Goal: Task Accomplishment & Management: Use online tool/utility

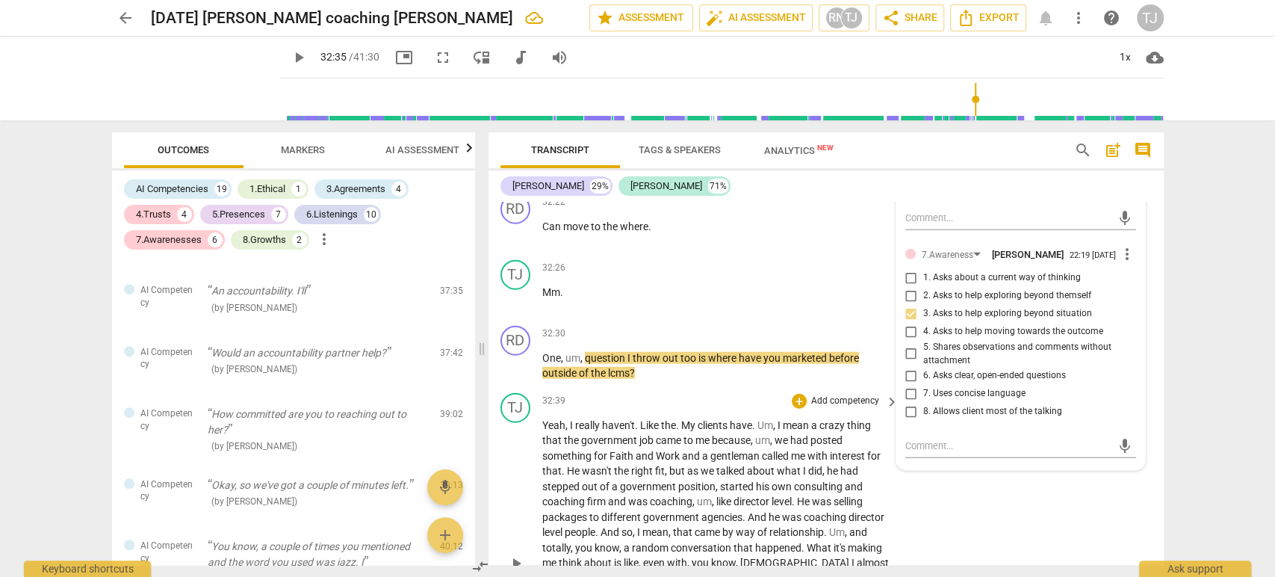
scroll to position [6383, 0]
click at [290, 58] on span "play_arrow" at bounding box center [299, 58] width 18 height 18
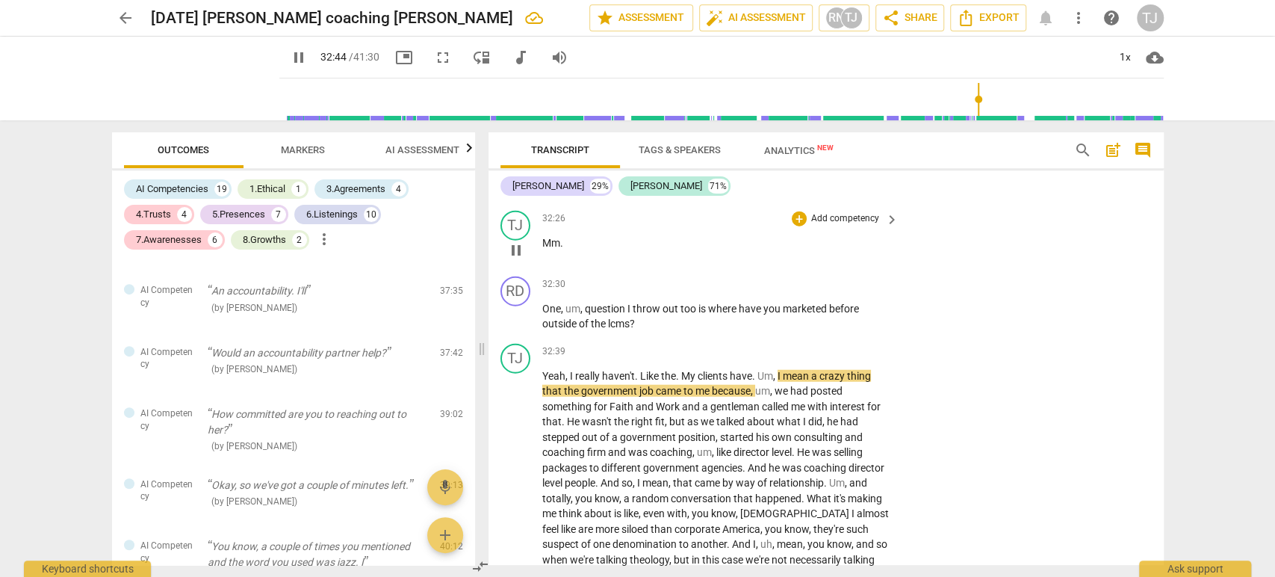
scroll to position [6433, 0]
click at [797, 276] on div "+" at bounding box center [799, 283] width 15 height 15
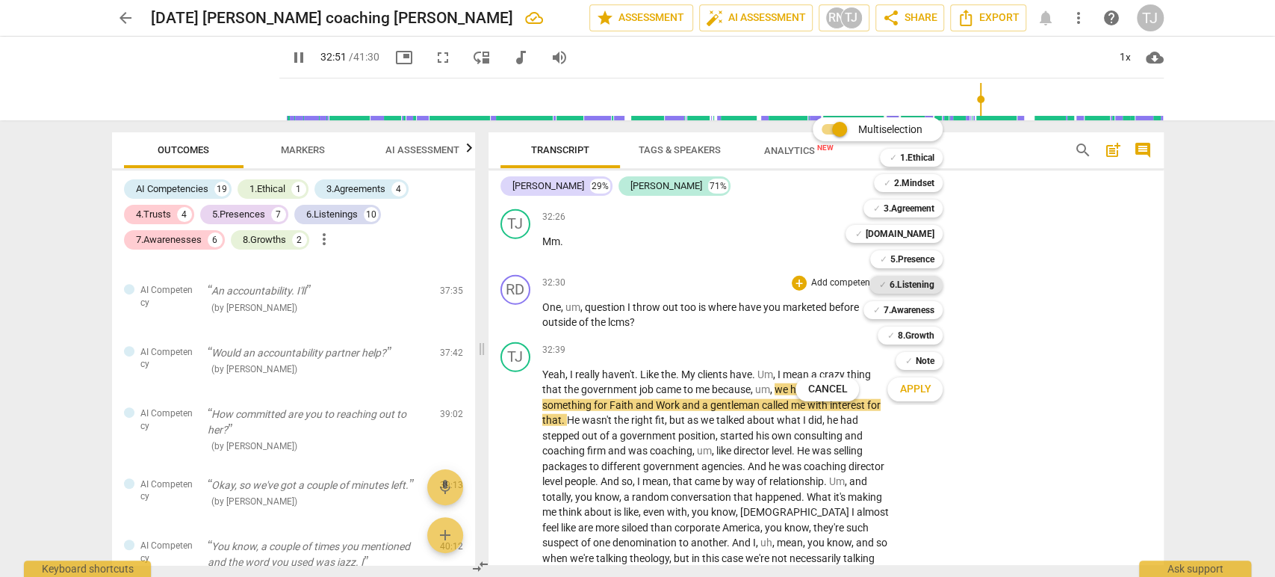
click at [917, 285] on b "6.Listening" at bounding box center [911, 285] width 45 height 18
click at [913, 309] on b "7.Awareness" at bounding box center [908, 310] width 51 height 18
click at [916, 394] on span "Apply" at bounding box center [914, 389] width 31 height 15
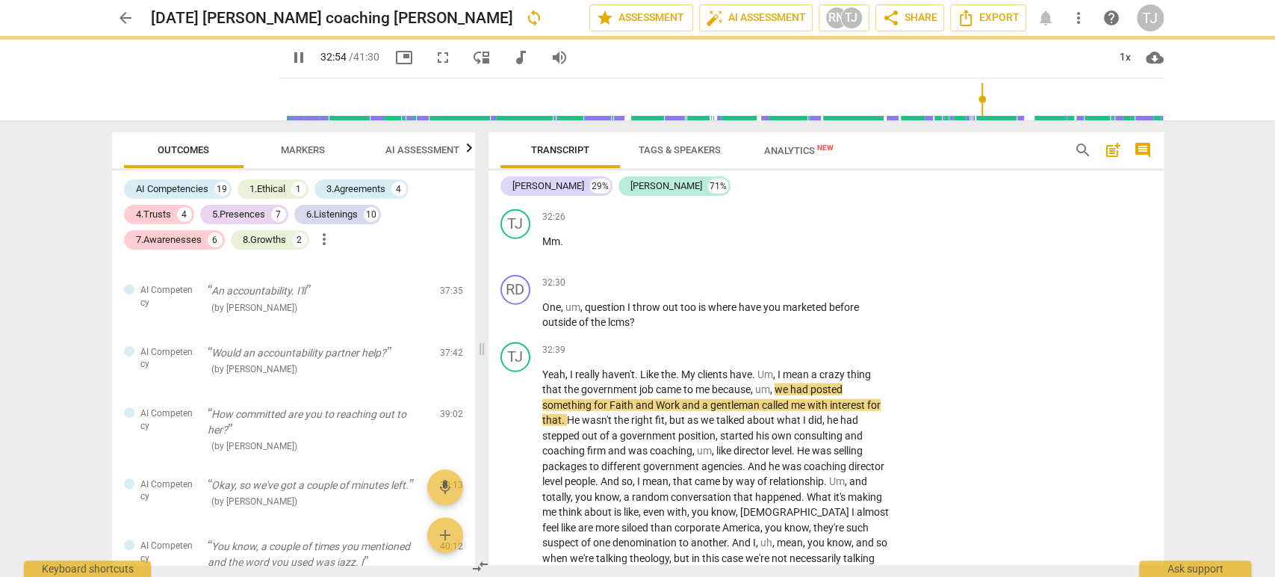
type input "1975"
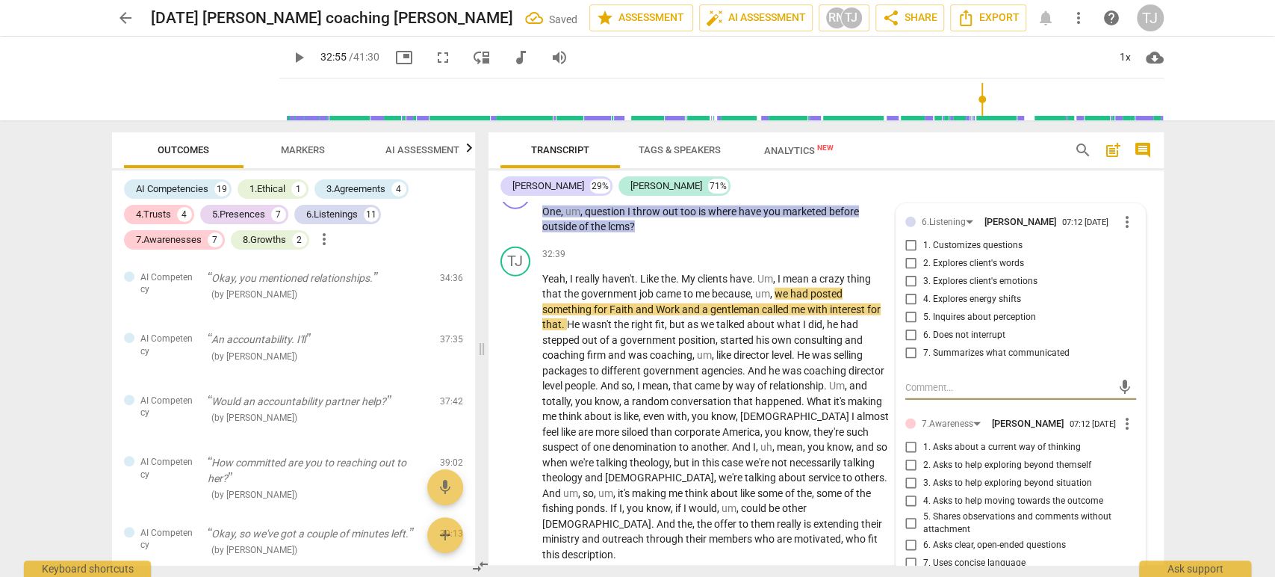
scroll to position [6531, 0]
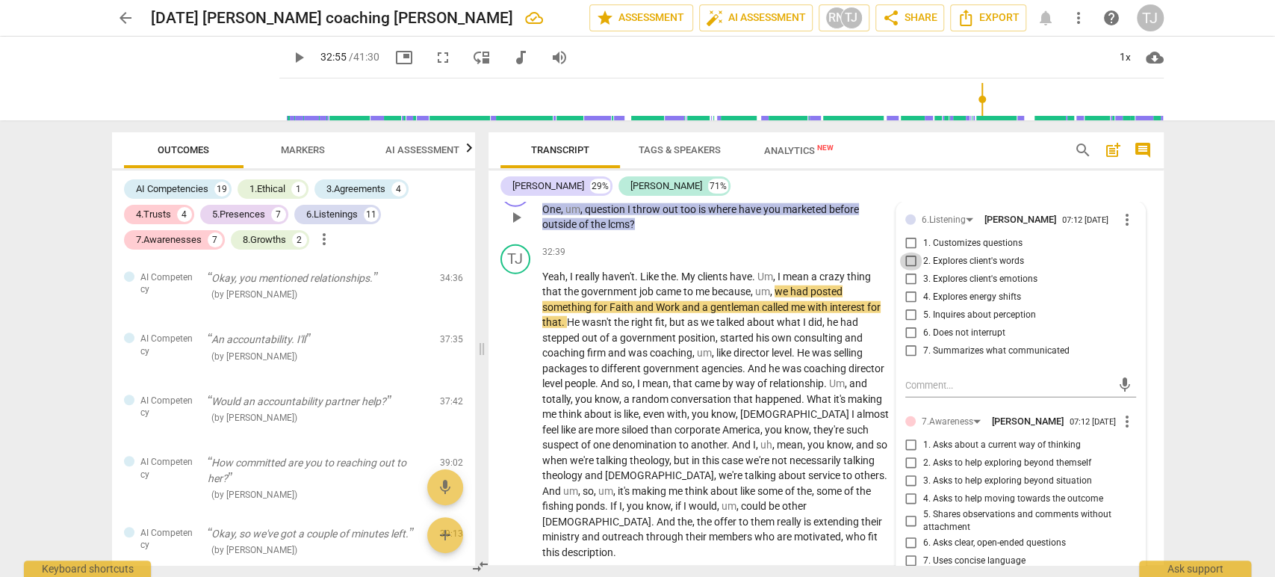
click at [907, 252] on input "2. Explores client's words" at bounding box center [911, 261] width 24 height 18
checkbox input "true"
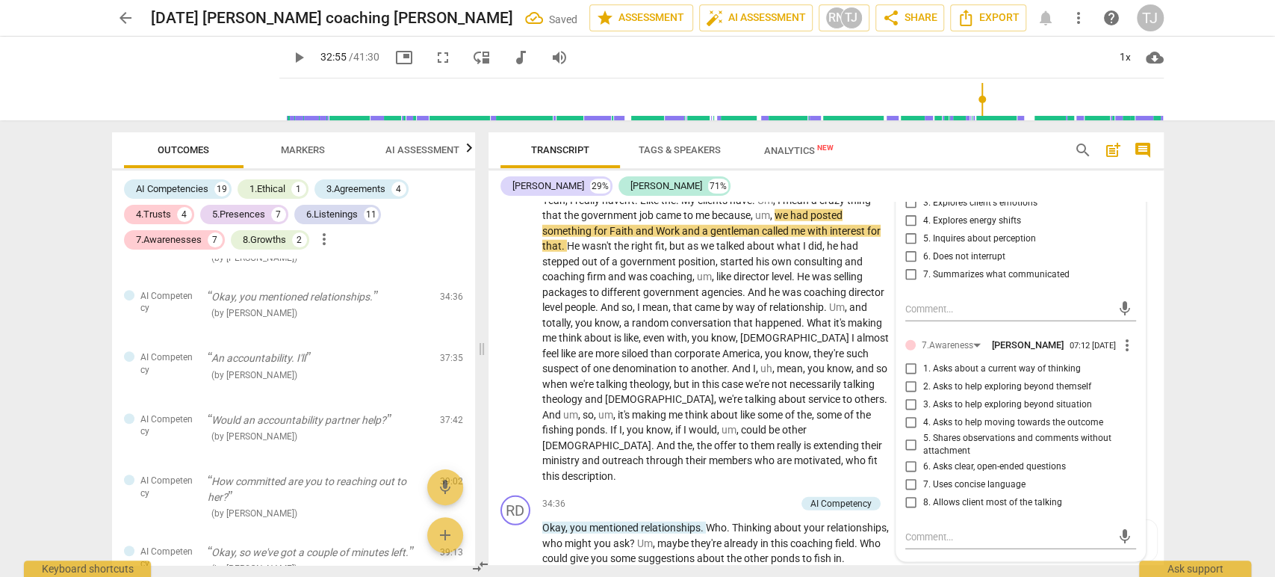
scroll to position [6609, 0]
click at [908, 394] on input "3. Asks to help exploring beyond situation" at bounding box center [911, 403] width 24 height 18
checkbox input "true"
click at [759, 350] on p "Yeah , I really haven't . Like the . My clients have . Um , I mean a crazy thin…" at bounding box center [717, 336] width 350 height 291
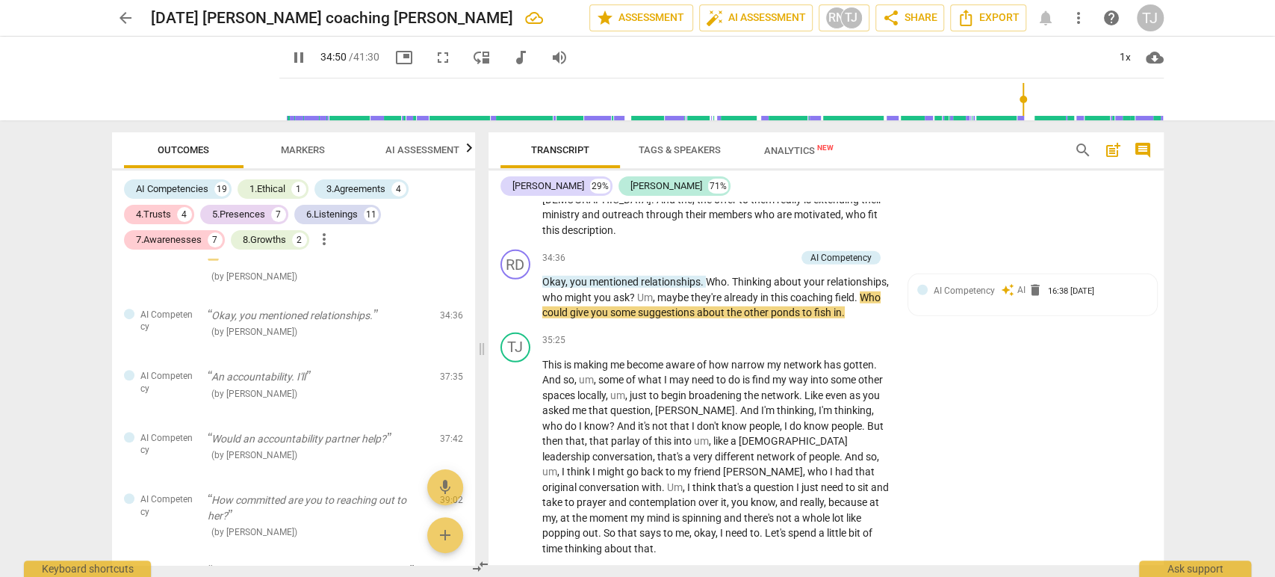
scroll to position [6857, 0]
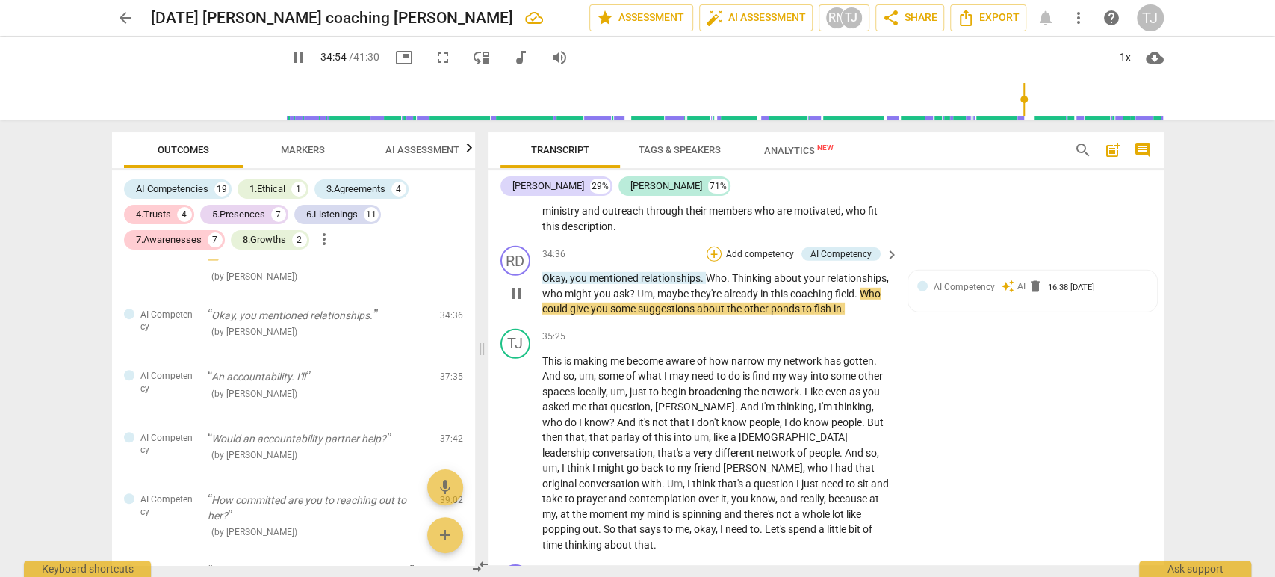
click at [714, 246] on div "+" at bounding box center [714, 253] width 15 height 15
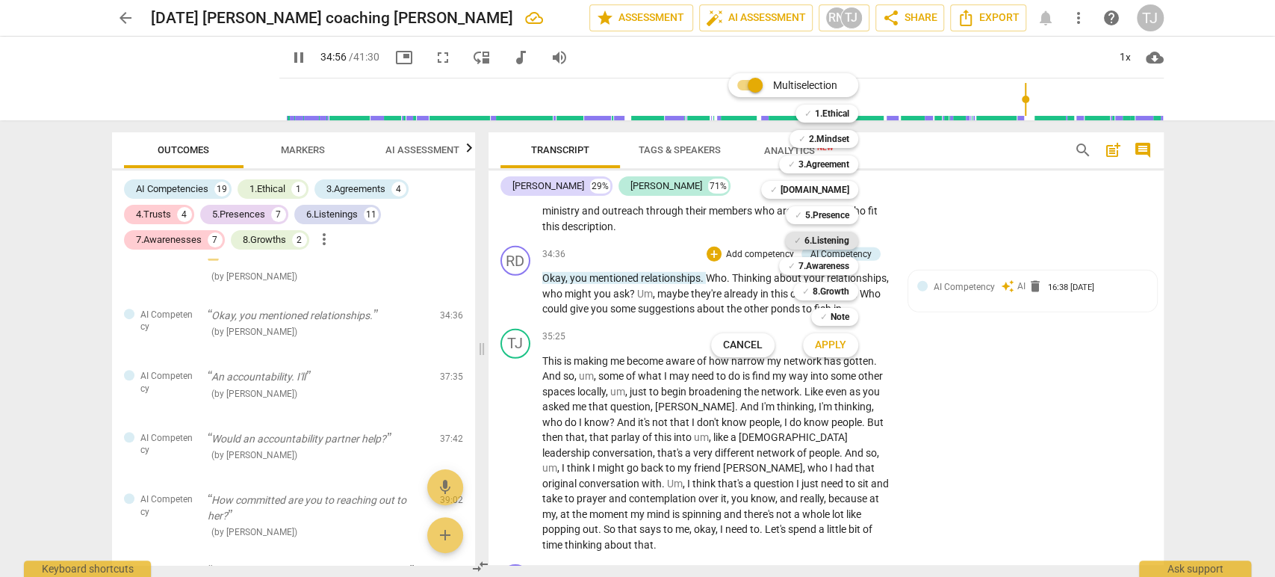
click at [832, 236] on b "6.Listening" at bounding box center [826, 241] width 45 height 18
click at [831, 344] on span "Apply" at bounding box center [830, 345] width 31 height 15
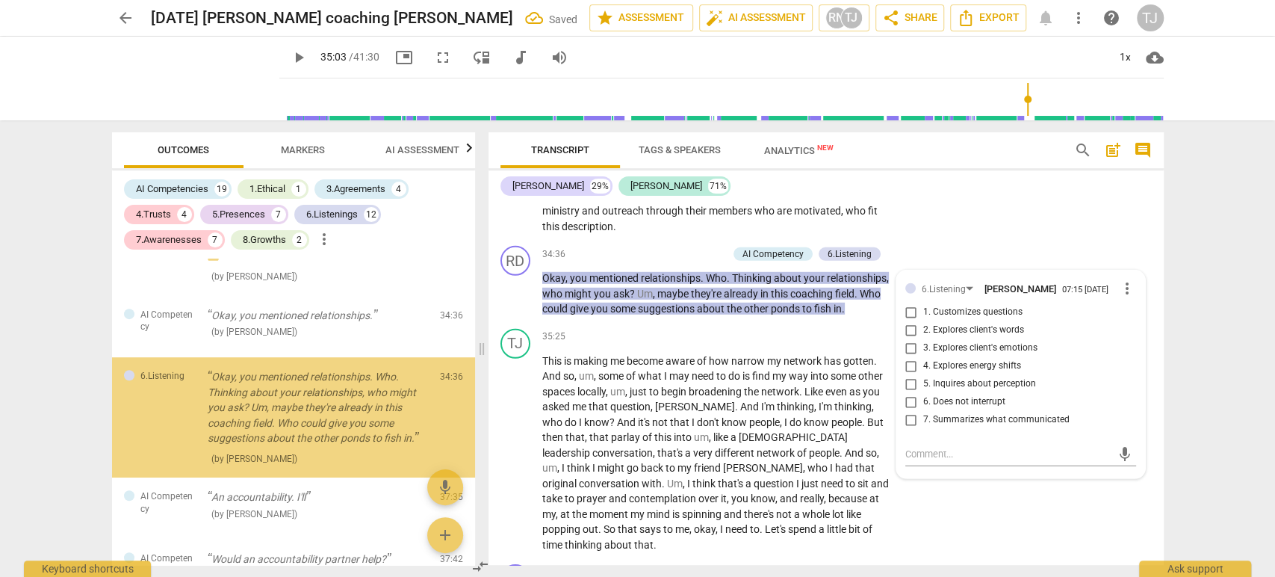
scroll to position [8411, 0]
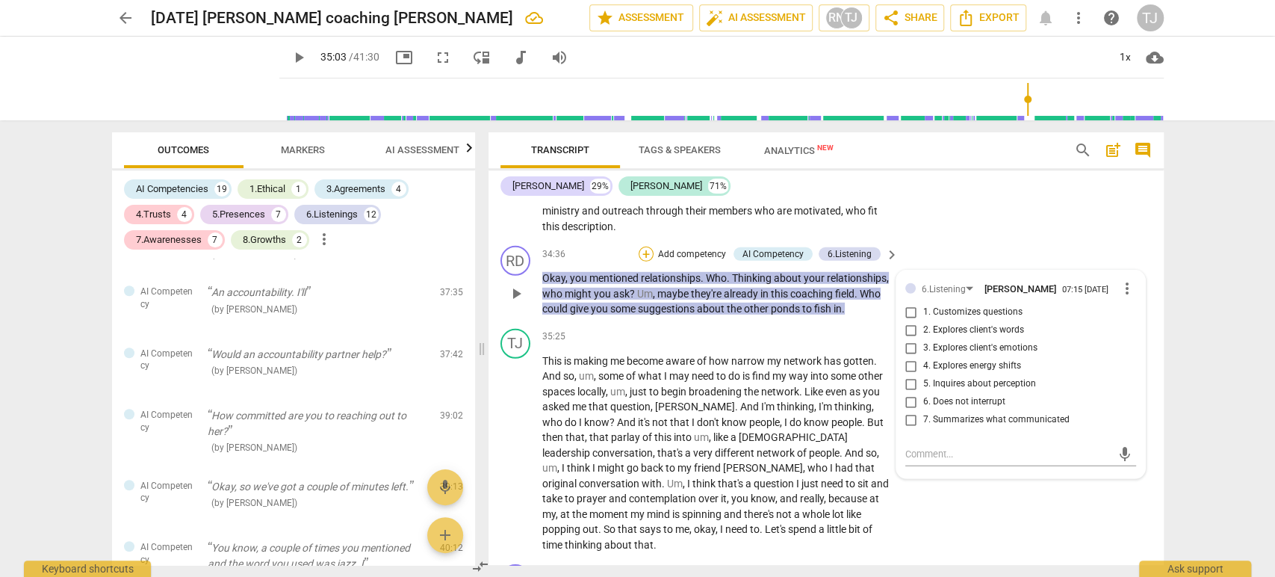
click at [639, 246] on div "+" at bounding box center [646, 253] width 15 height 15
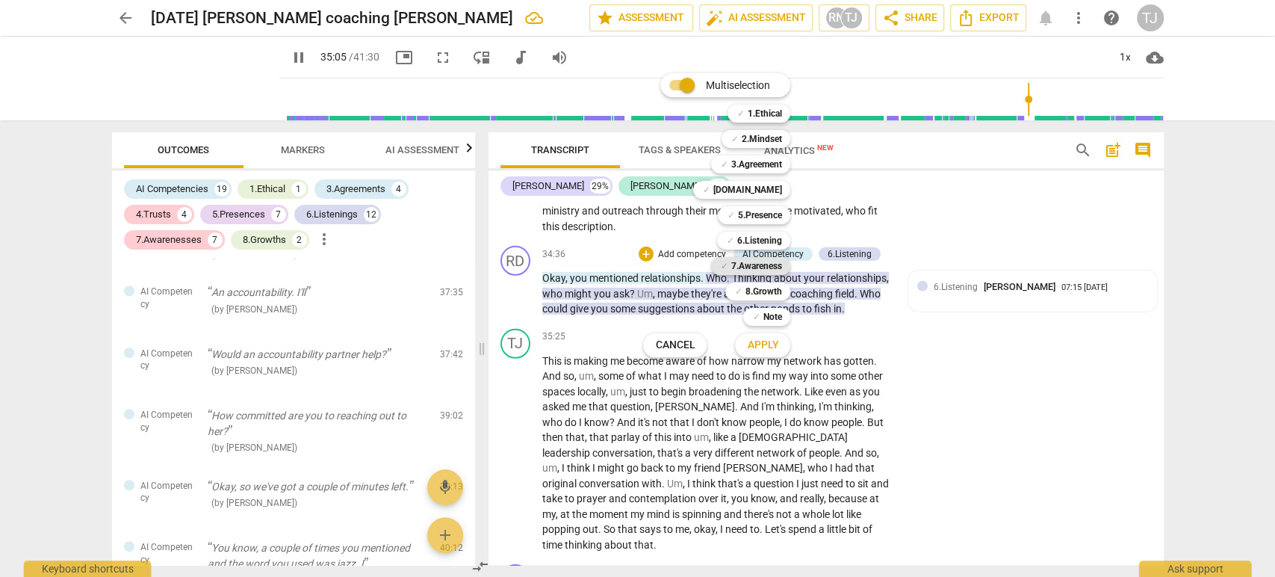
click at [742, 266] on b "7.Awareness" at bounding box center [756, 266] width 51 height 18
click at [765, 339] on span "Apply" at bounding box center [762, 345] width 31 height 15
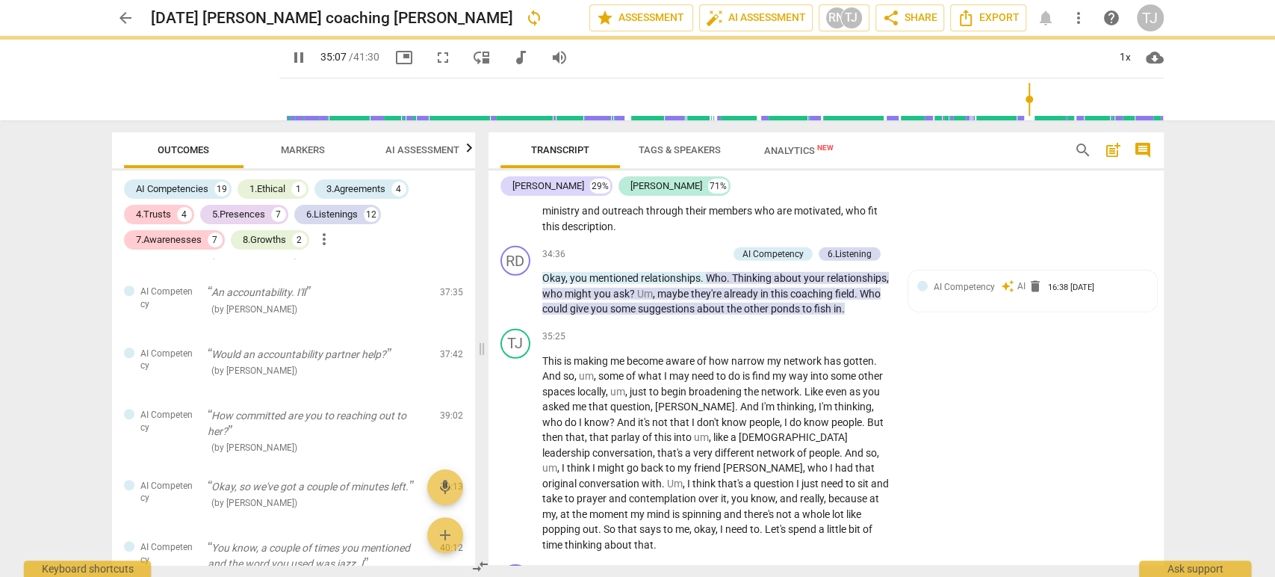
type input "2108"
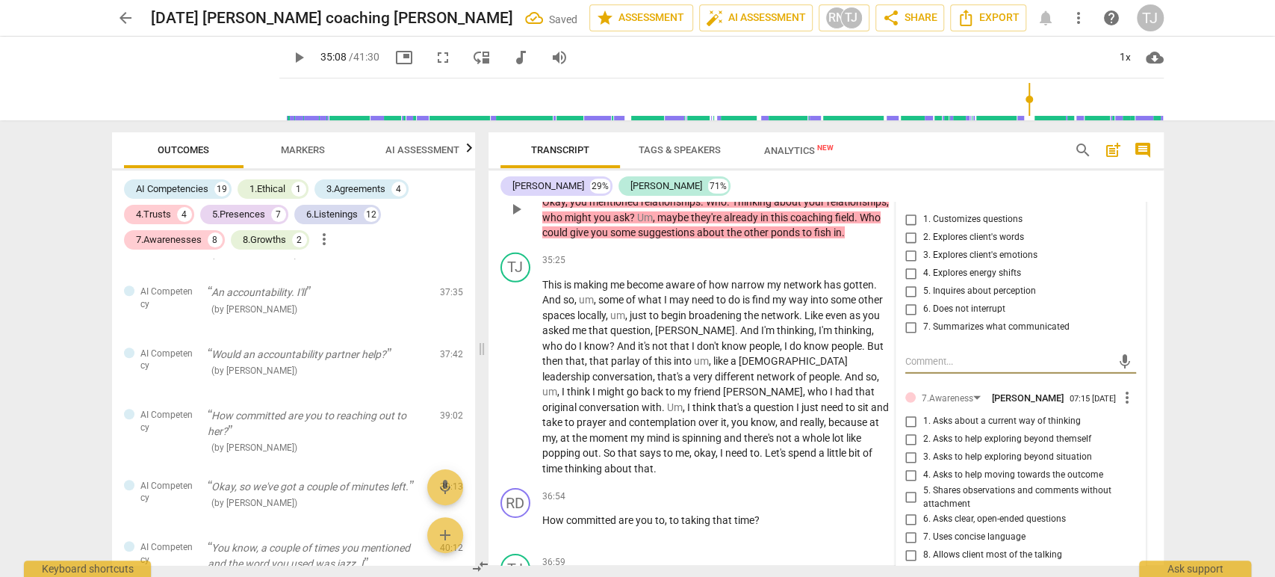
scroll to position [6950, 0]
click at [907, 448] on input "3. Asks to help exploring beyond situation" at bounding box center [911, 457] width 24 height 18
checkbox input "true"
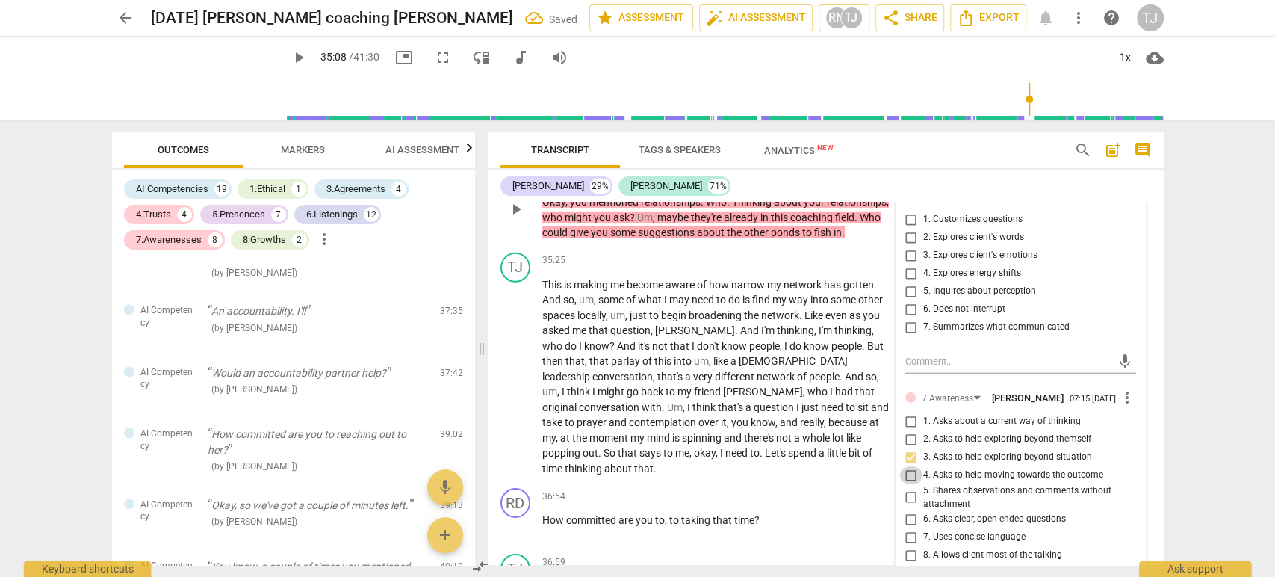
click at [908, 466] on input "4. Asks to help moving towards the outcome" at bounding box center [911, 475] width 24 height 18
checkbox input "true"
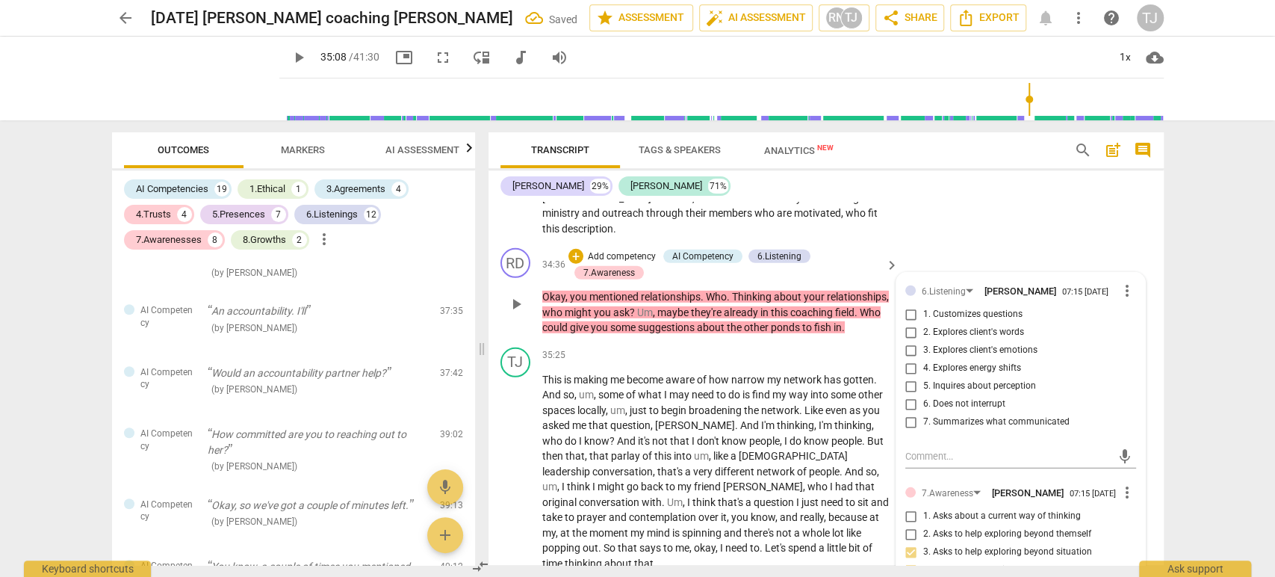
scroll to position [6853, 0]
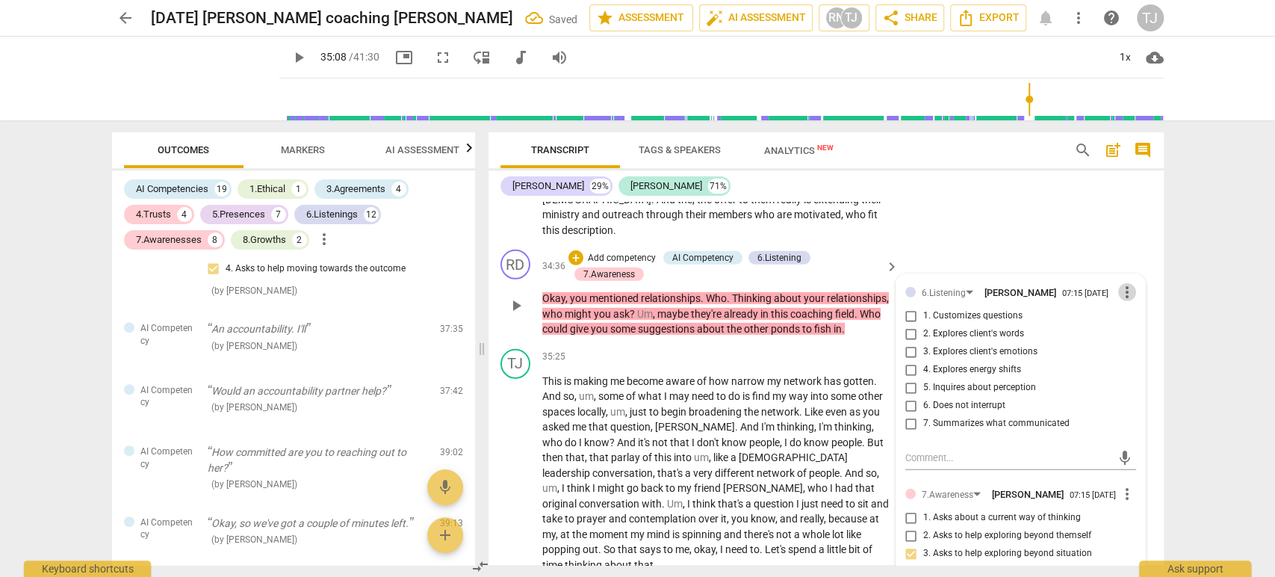
click at [1122, 283] on span "more_vert" at bounding box center [1127, 292] width 18 height 18
click at [1127, 292] on li "Delete" at bounding box center [1139, 281] width 52 height 28
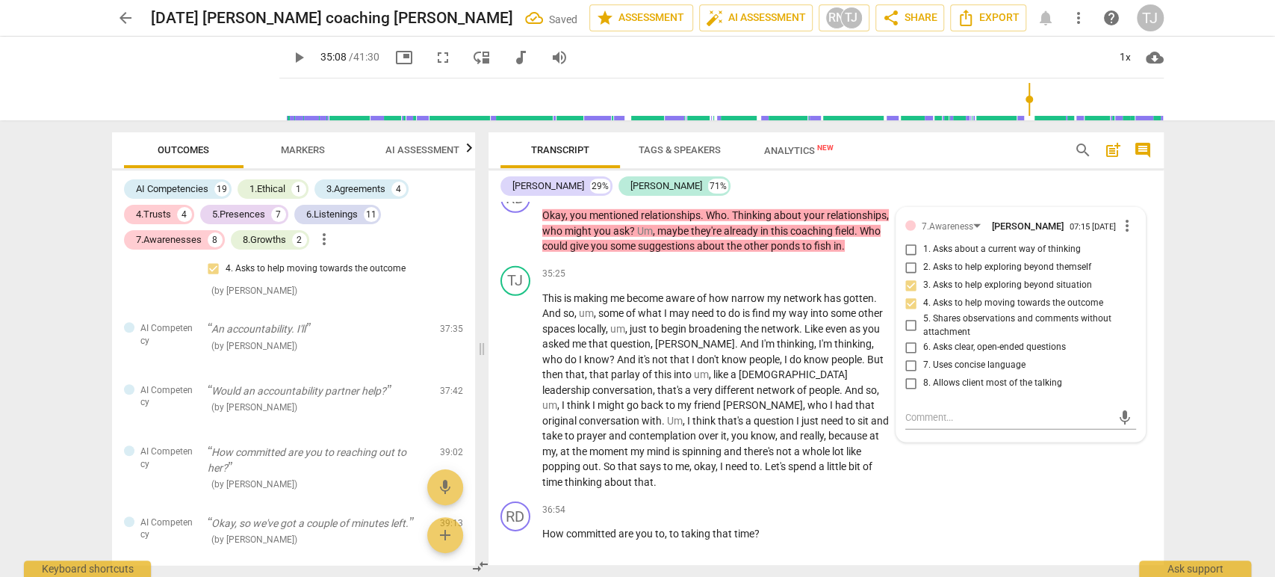
scroll to position [6918, 0]
click at [941, 457] on div "TJ play_arrow pause 35:25 + Add competency keyboard_arrow_right This is making …" at bounding box center [825, 379] width 675 height 236
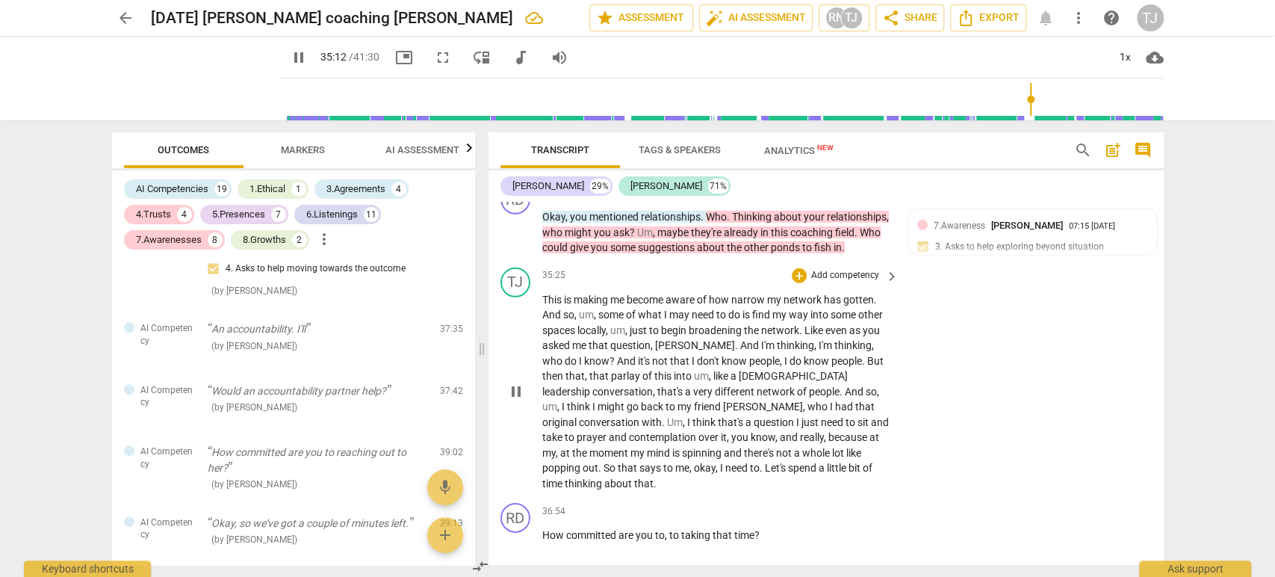
click at [947, 380] on div "TJ play_arrow pause 35:25 + Add competency keyboard_arrow_right This is making …" at bounding box center [825, 379] width 675 height 236
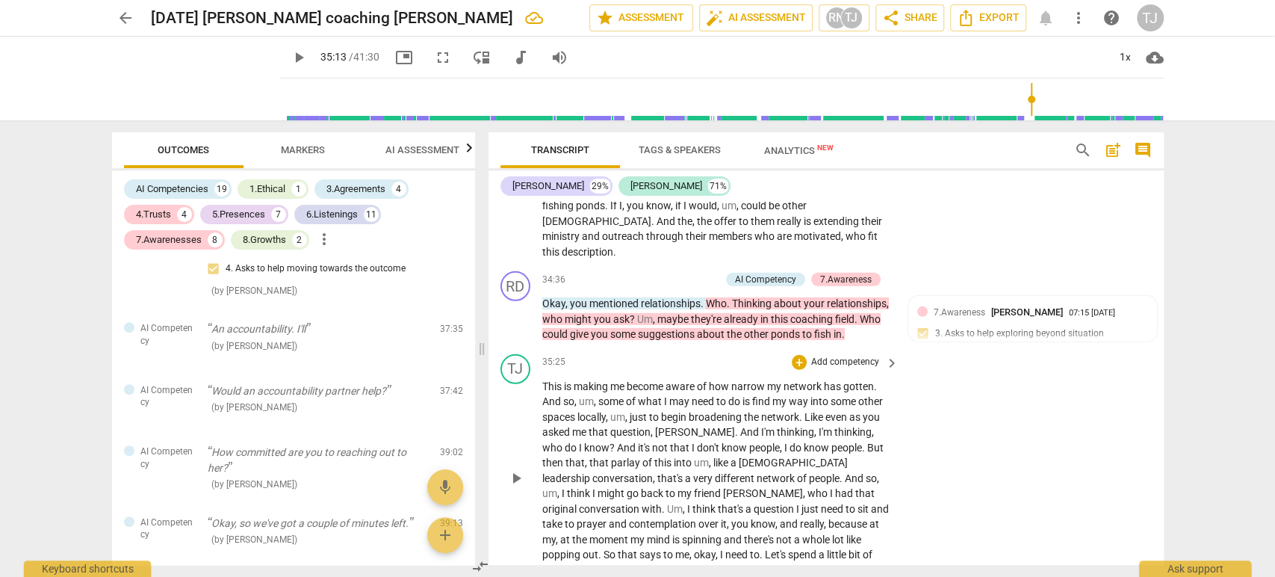
scroll to position [6830, 0]
click at [513, 311] on span "play_arrow" at bounding box center [516, 320] width 18 height 18
click at [514, 471] on span "pause" at bounding box center [516, 480] width 18 height 18
click at [514, 471] on span "play_arrow" at bounding box center [516, 480] width 18 height 18
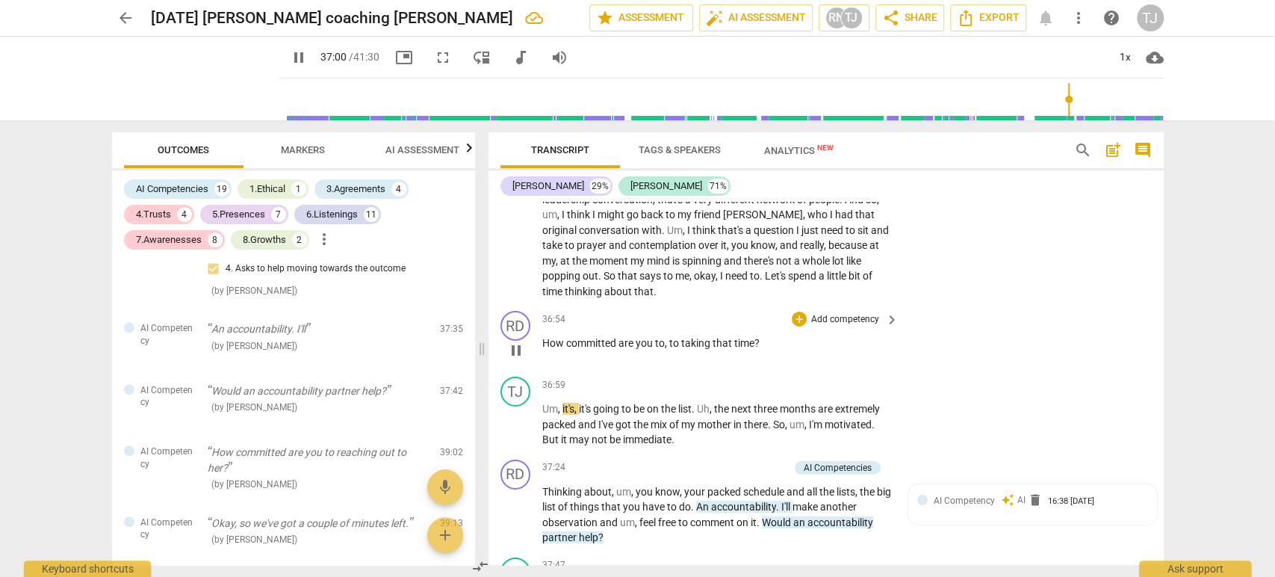
scroll to position [7103, 0]
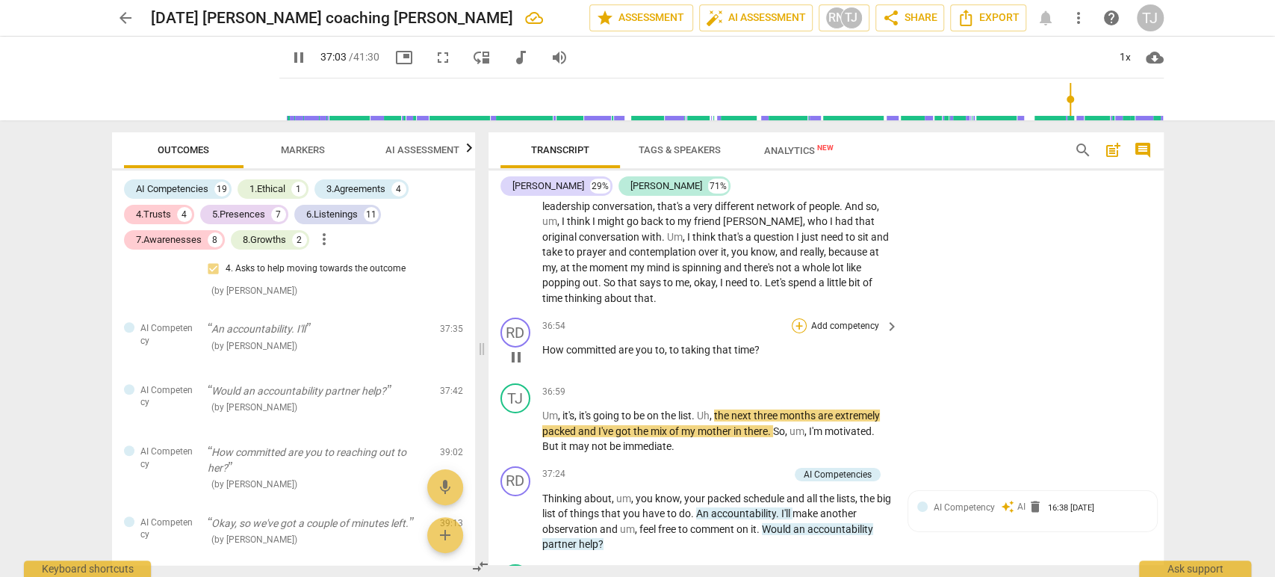
click at [794, 318] on div "+" at bounding box center [799, 325] width 15 height 15
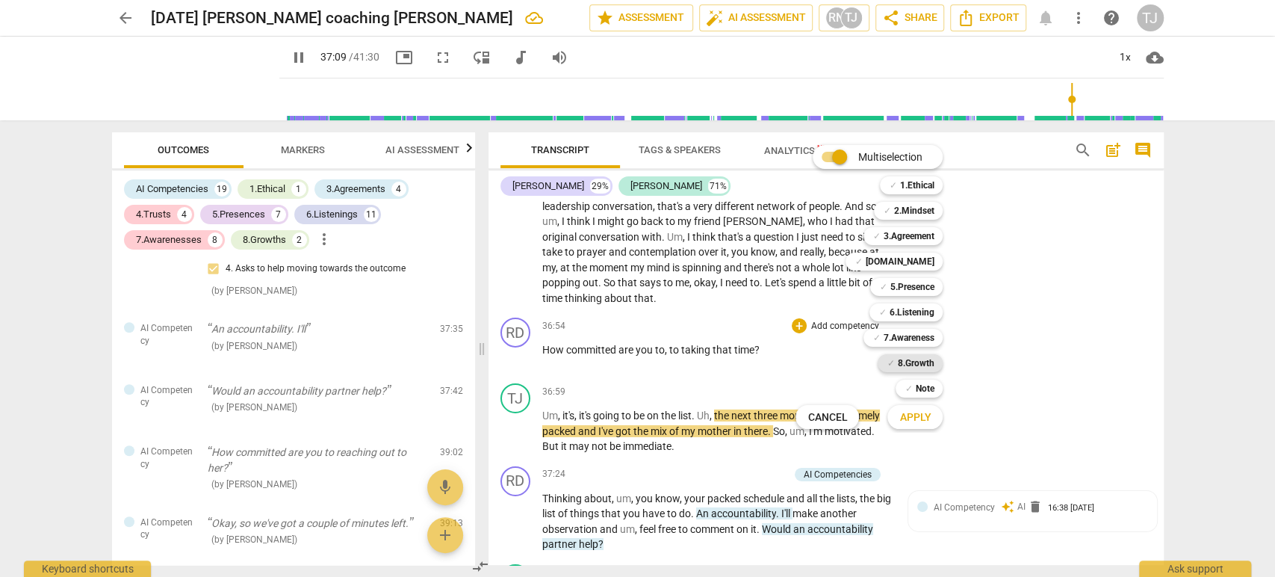
click at [914, 362] on b "8.Growth" at bounding box center [915, 363] width 37 height 18
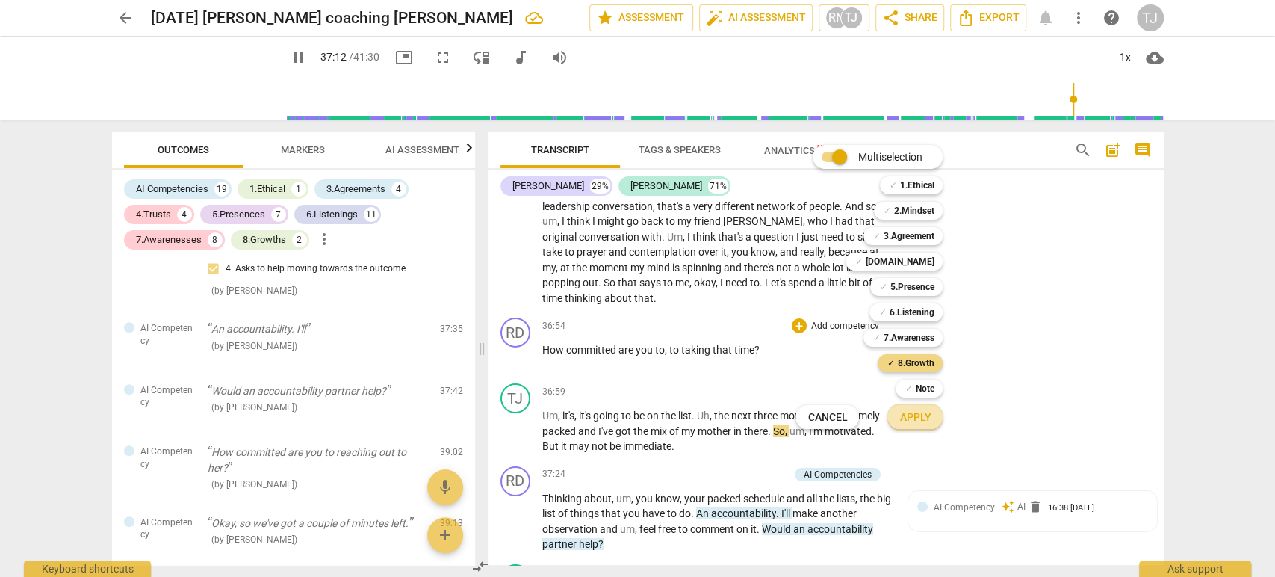
click at [912, 419] on span "Apply" at bounding box center [914, 417] width 31 height 15
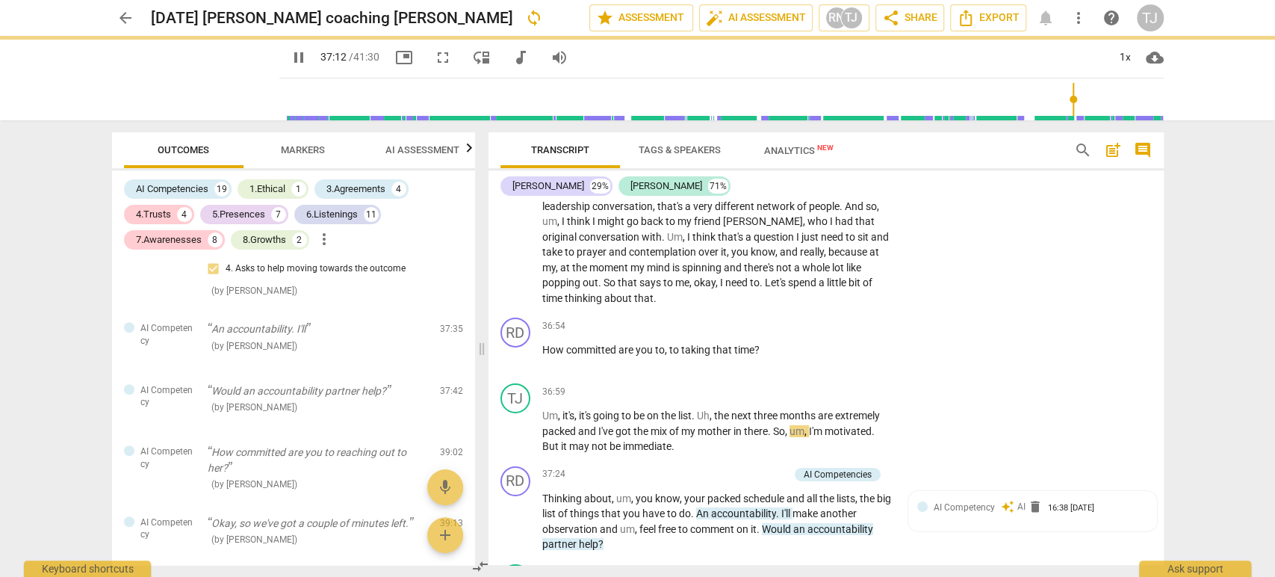
type input "2233"
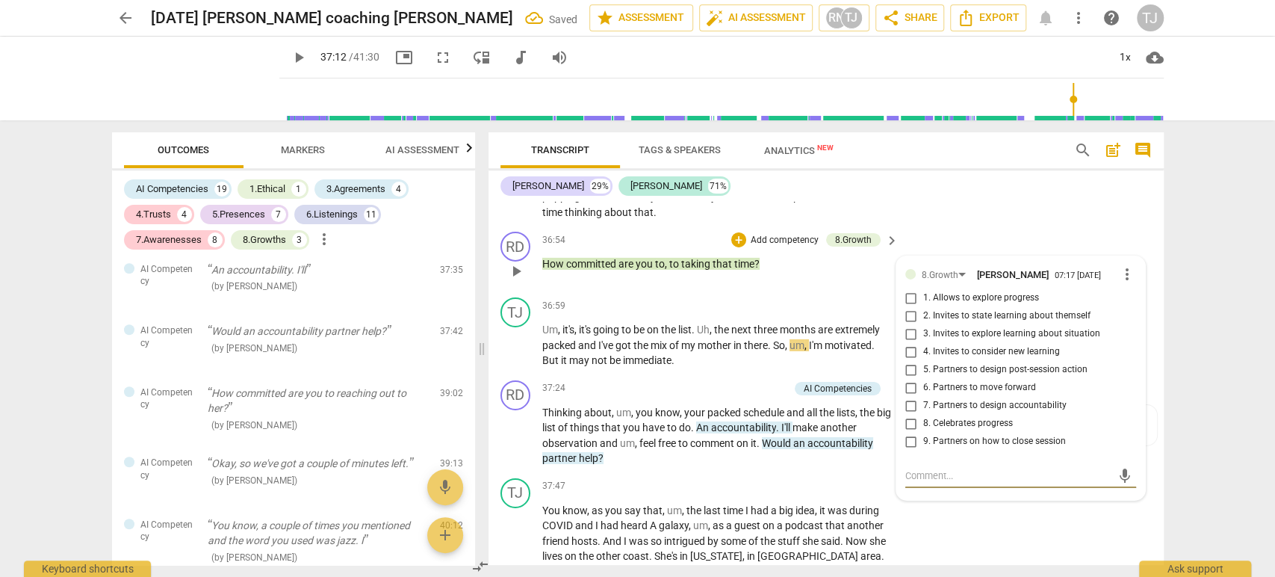
scroll to position [7192, 0]
click at [902, 359] on input "5. Partners to design post-session action" at bounding box center [911, 368] width 24 height 18
checkbox input "true"
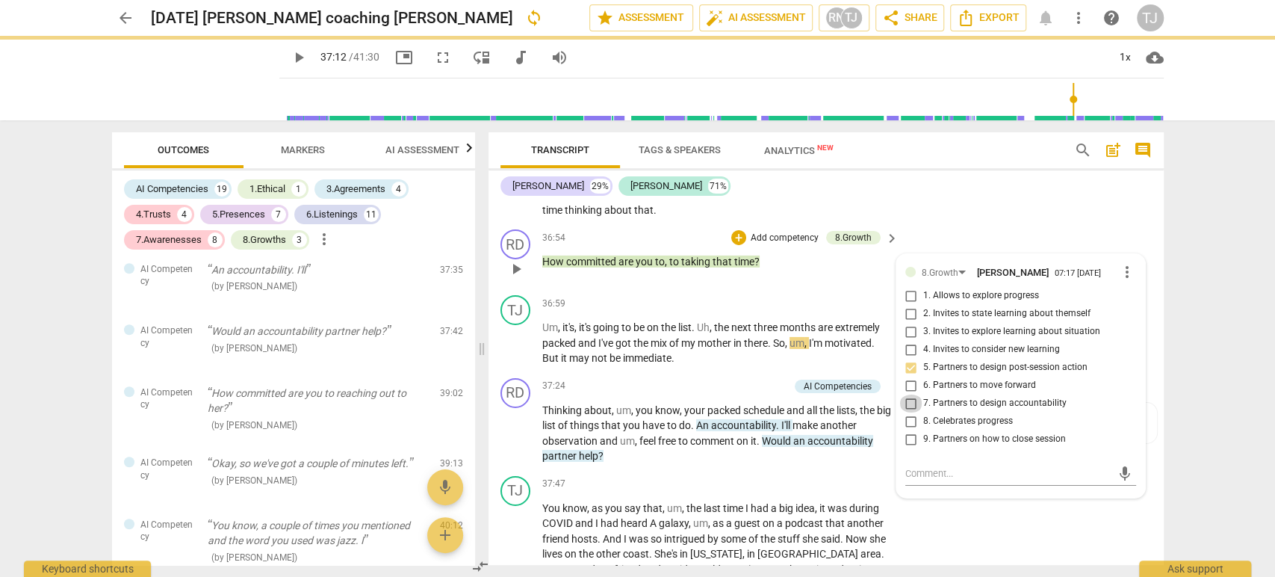
click at [908, 394] on input "7. Partners to design accountability" at bounding box center [911, 403] width 24 height 18
checkbox input "true"
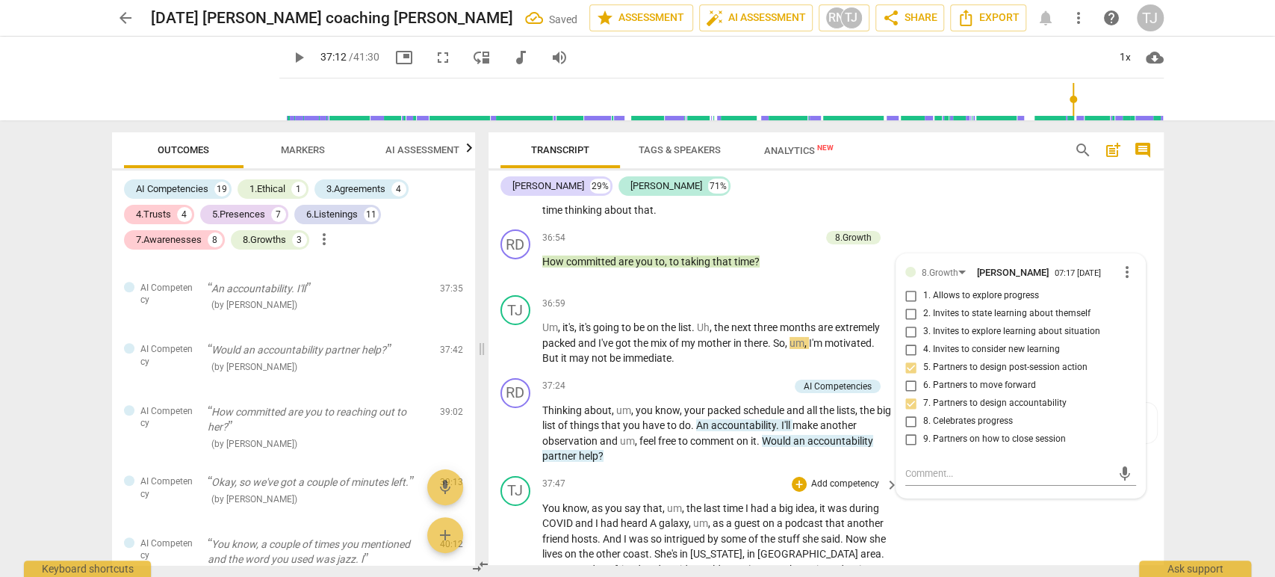
click at [807, 470] on div "TJ play_arrow pause 37:47 + Add competency keyboard_arrow_right You know , as y…" at bounding box center [825, 580] width 675 height 220
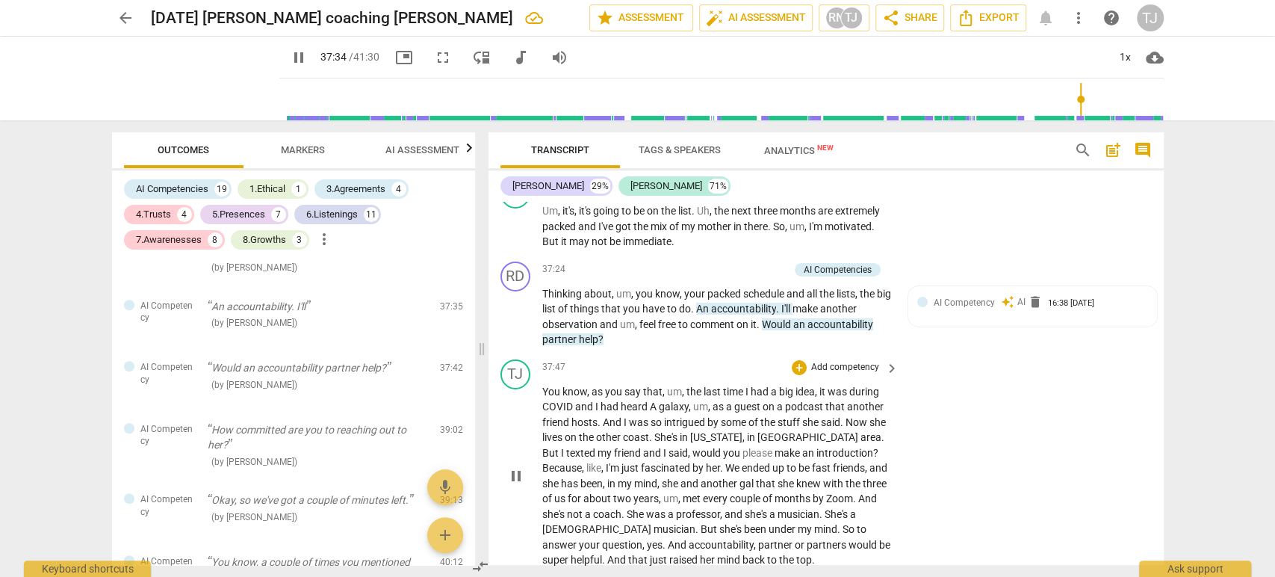
scroll to position [7308, 0]
click at [701, 262] on div "+" at bounding box center [707, 269] width 15 height 15
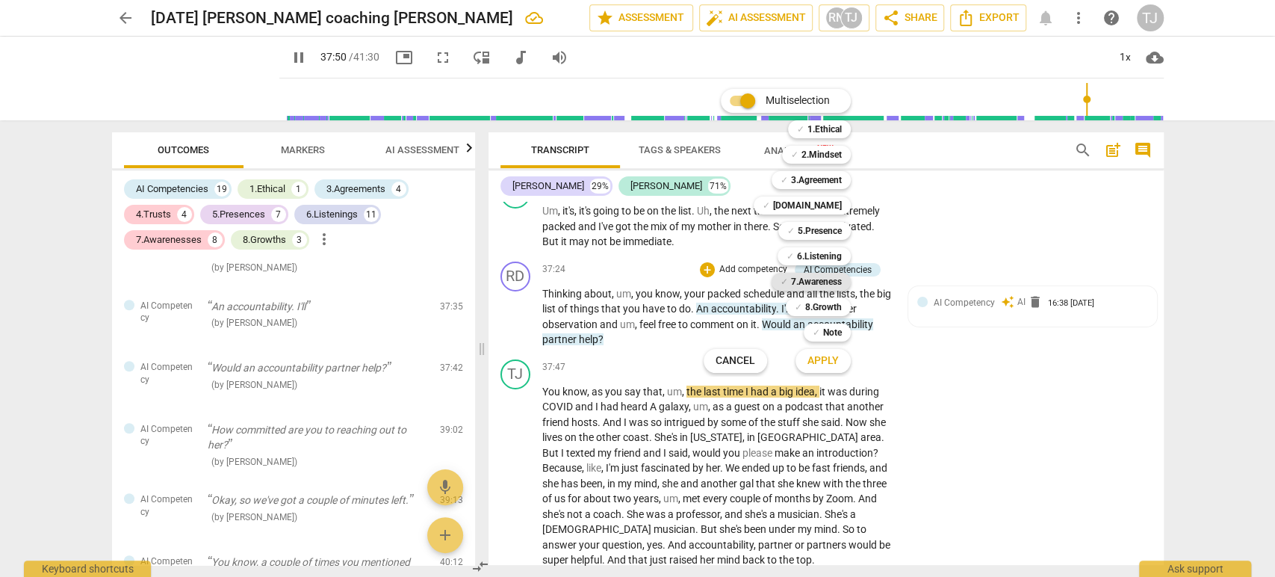
click at [816, 282] on b "7.Awareness" at bounding box center [816, 282] width 51 height 18
click at [811, 362] on span "Apply" at bounding box center [822, 360] width 31 height 15
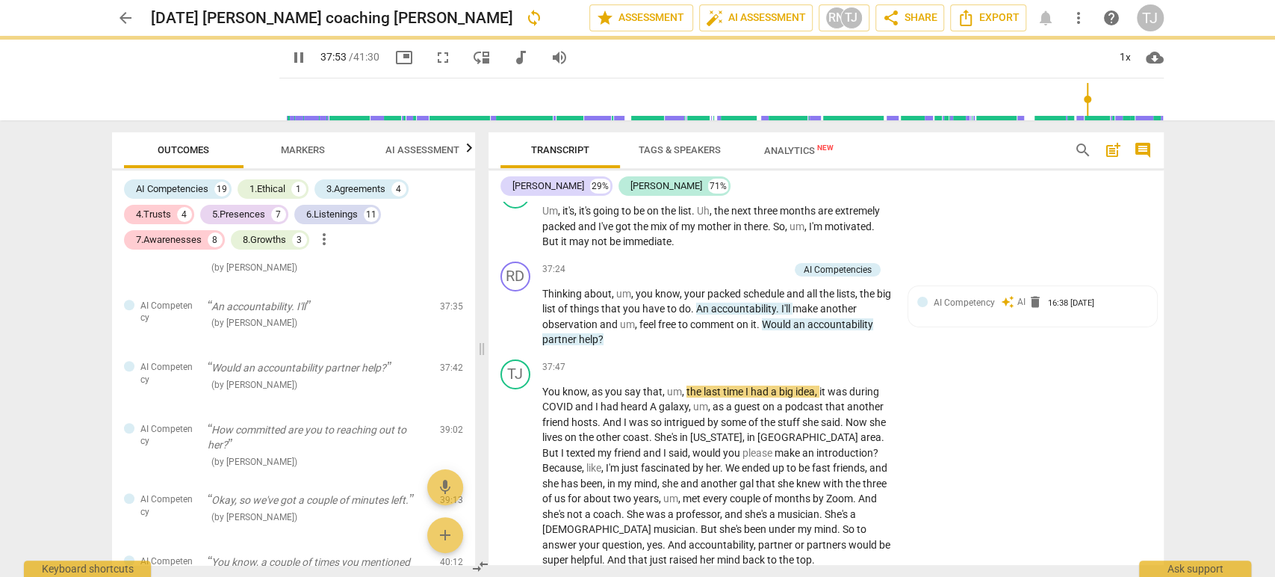
type input "2274"
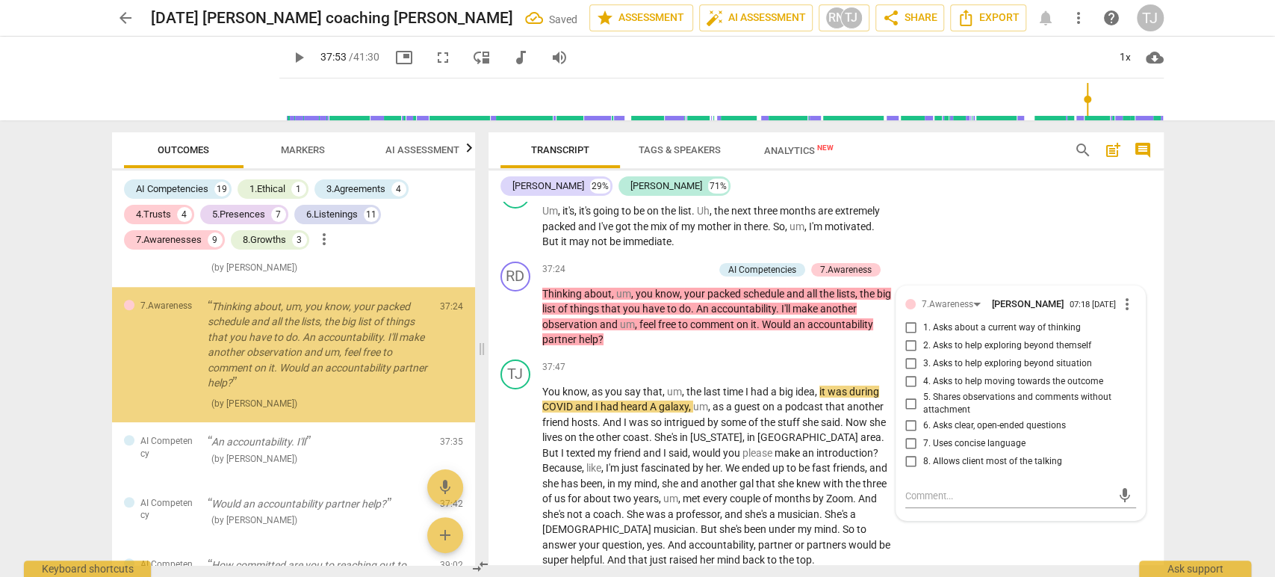
scroll to position [8685, 0]
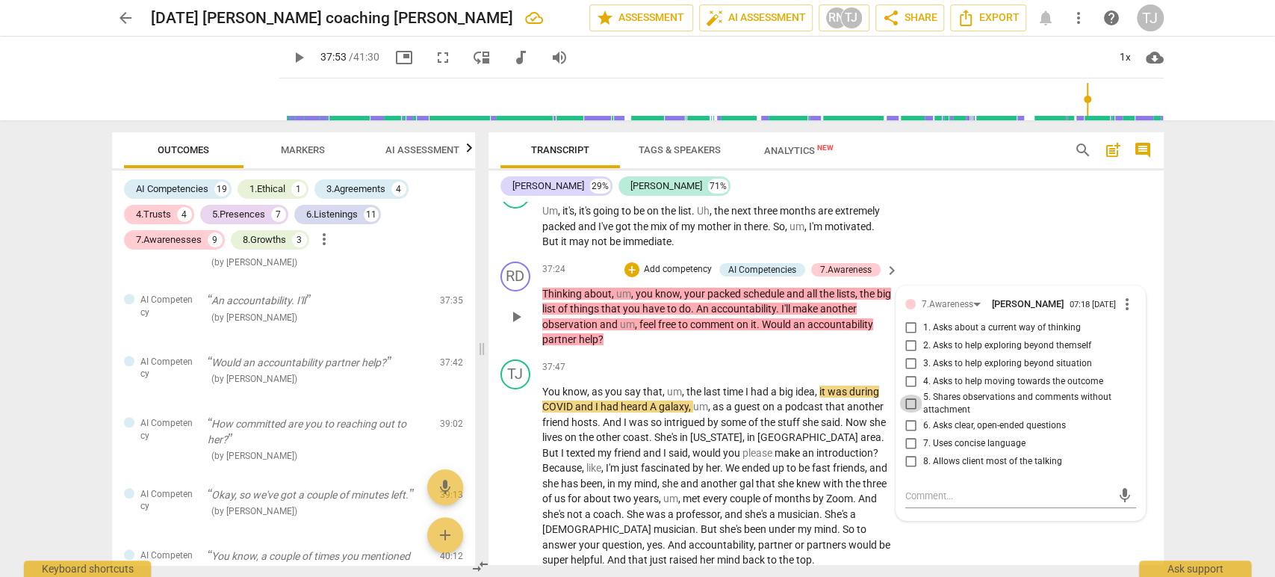
click at [905, 394] on input "5. Shares observations and comments without attachment" at bounding box center [911, 403] width 24 height 18
checkbox input "true"
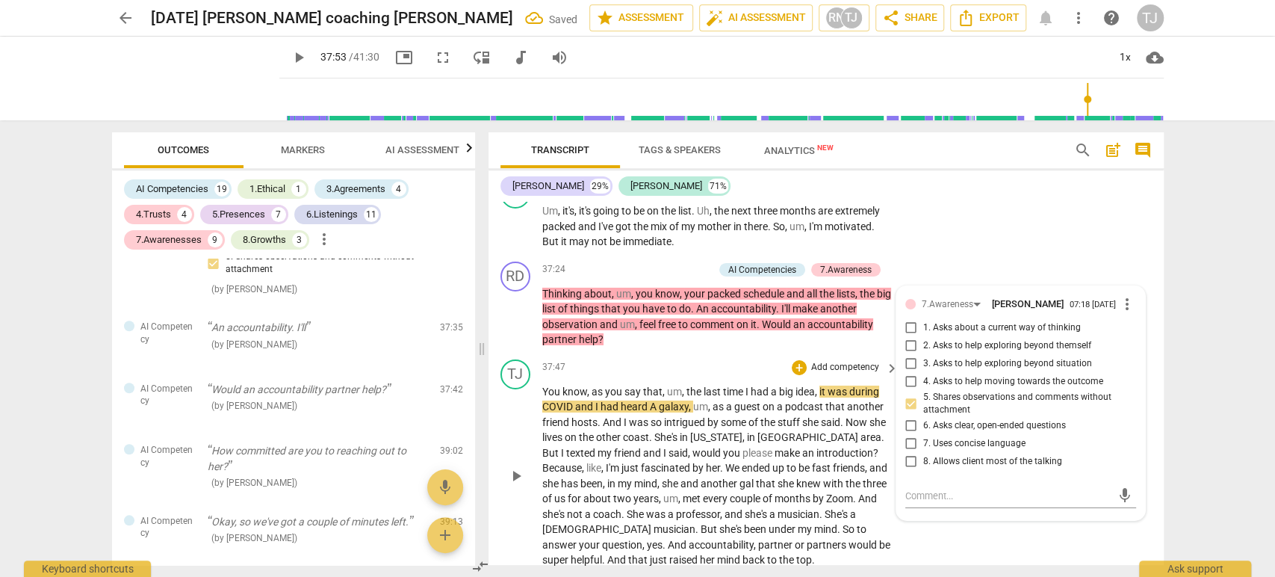
click at [993, 501] on div "TJ play_arrow pause 37:47 + Add competency keyboard_arrow_right You know , as y…" at bounding box center [825, 463] width 675 height 220
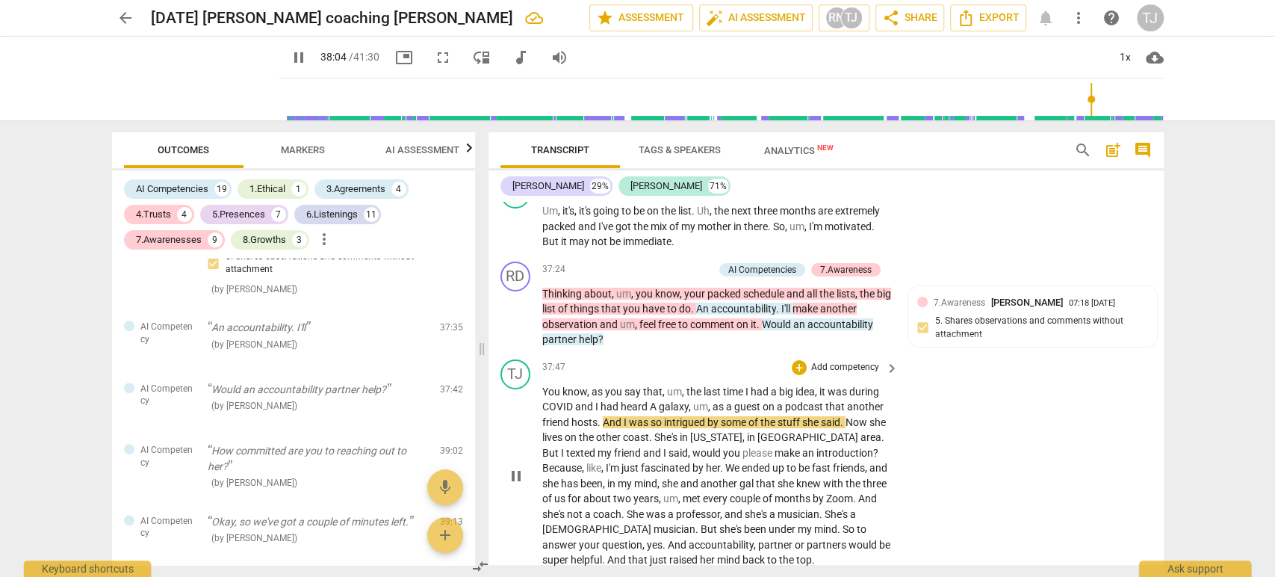
click at [689, 400] on span "," at bounding box center [691, 406] width 4 height 12
type input "2285"
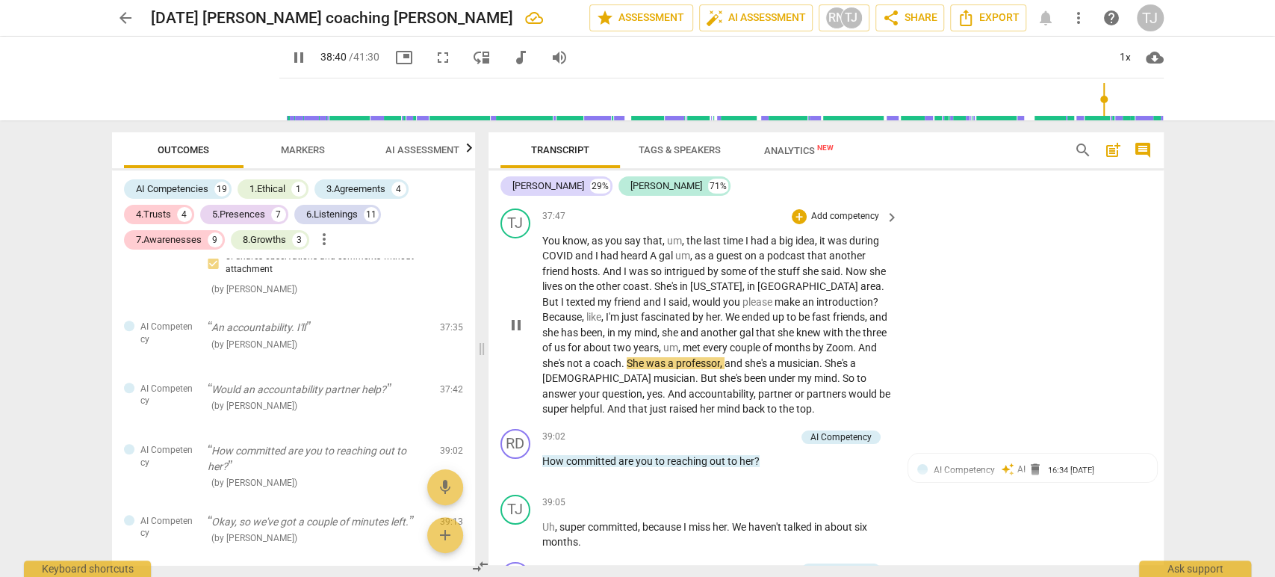
scroll to position [7460, 0]
click at [769, 370] on span "under" at bounding box center [783, 376] width 29 height 12
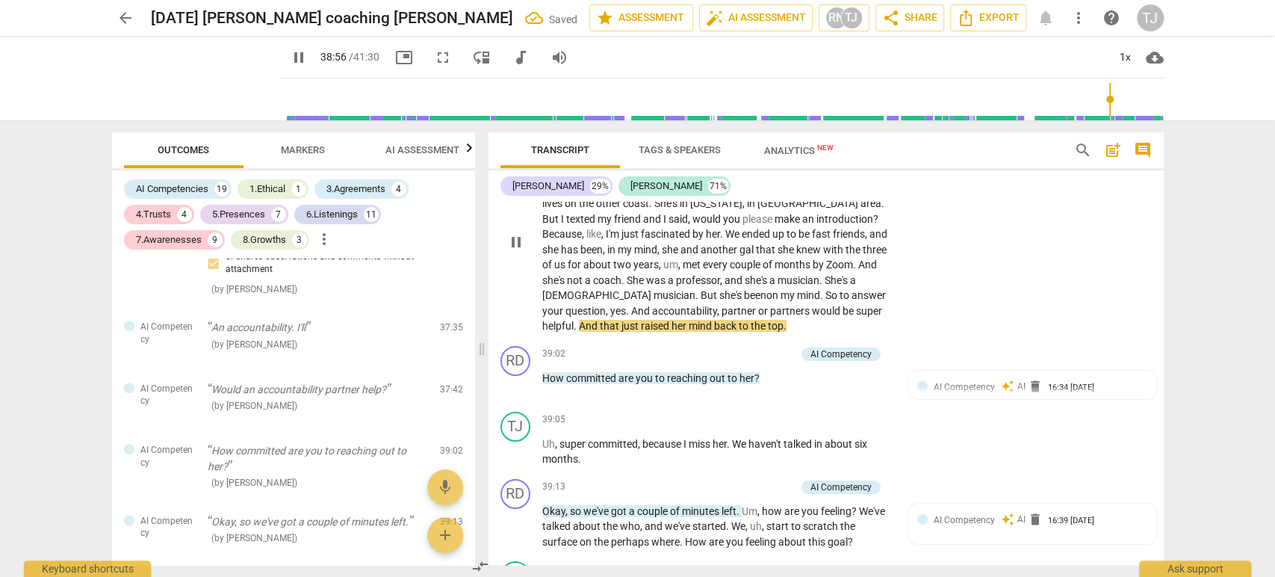
scroll to position [7560, 0]
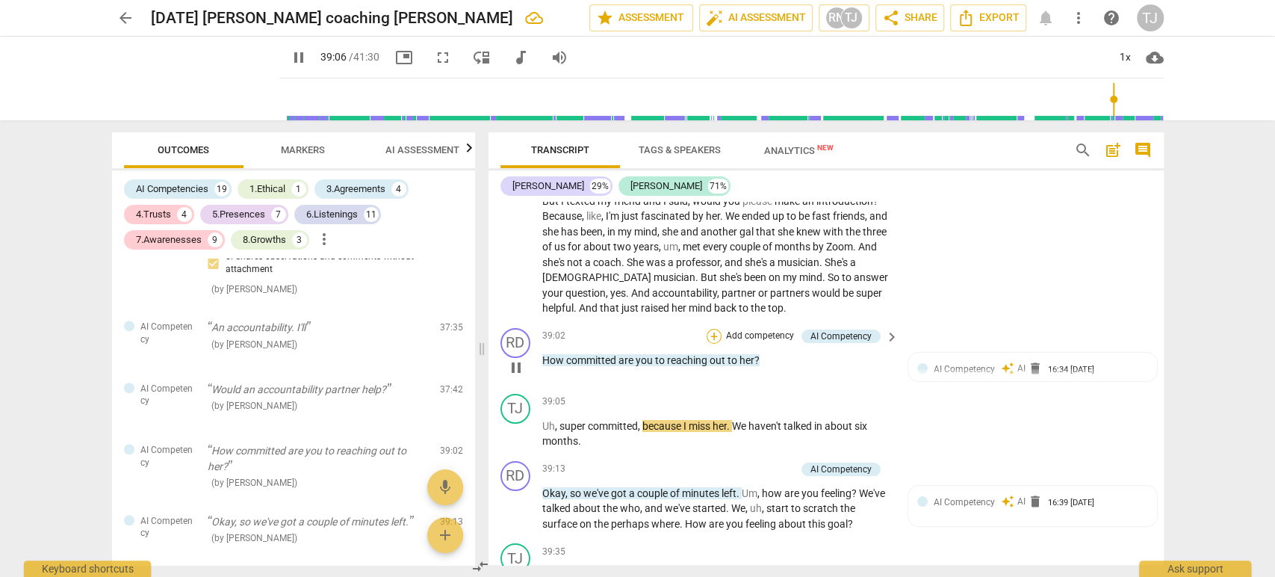
click at [717, 329] on div "+" at bounding box center [714, 336] width 15 height 15
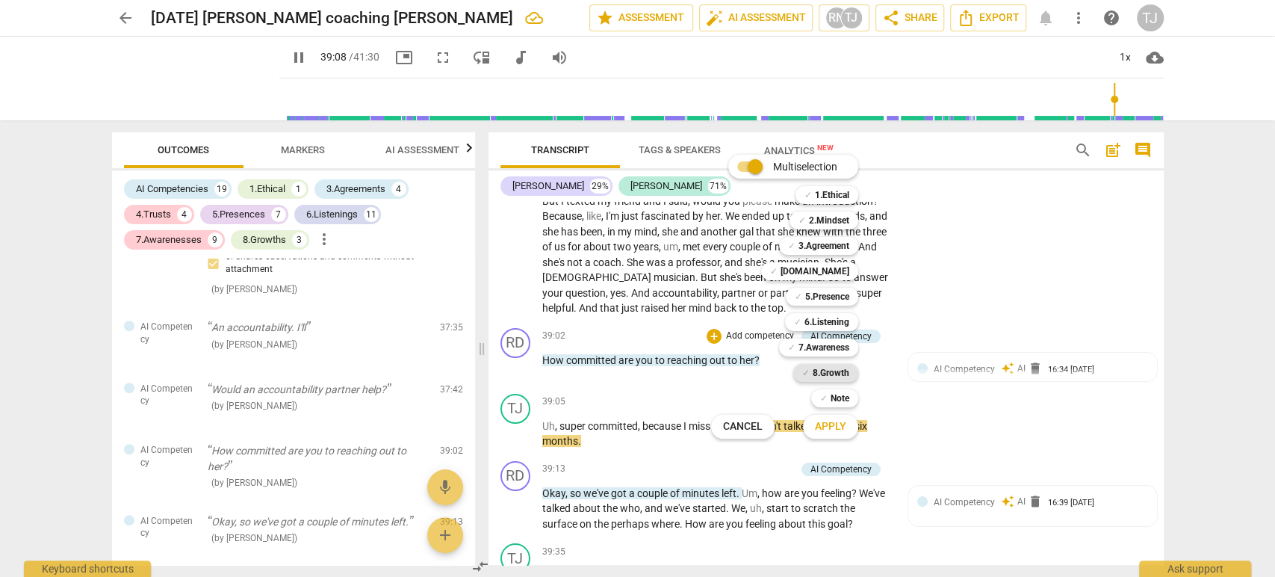
click at [837, 370] on b "8.Growth" at bounding box center [831, 373] width 37 height 18
click at [834, 425] on span "Apply" at bounding box center [830, 426] width 31 height 15
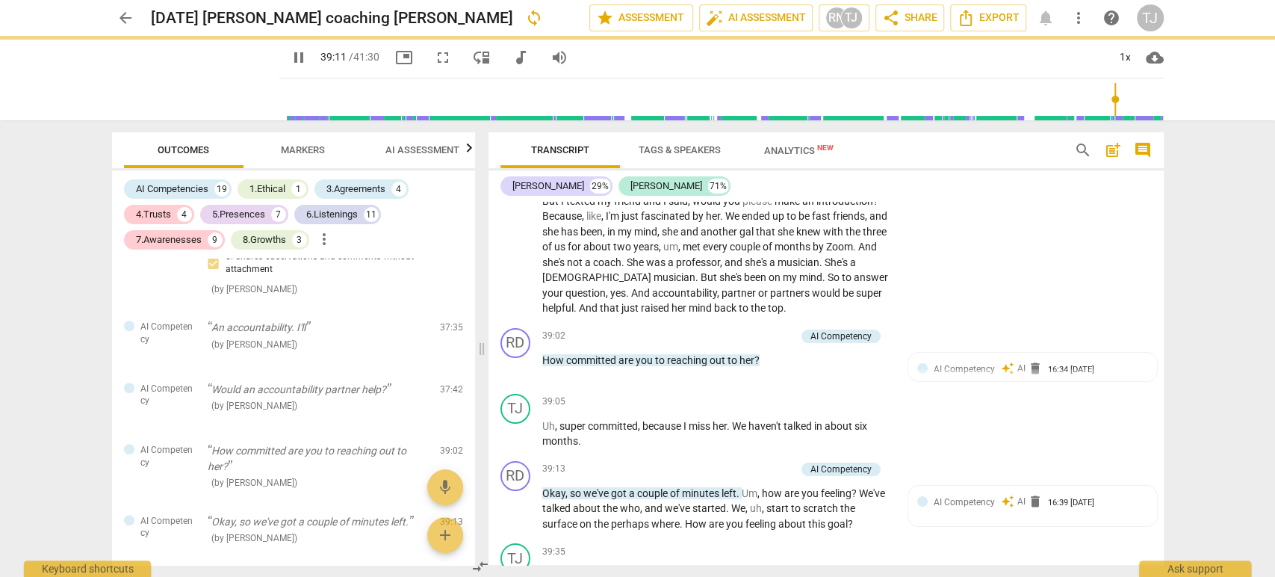
type input "2352"
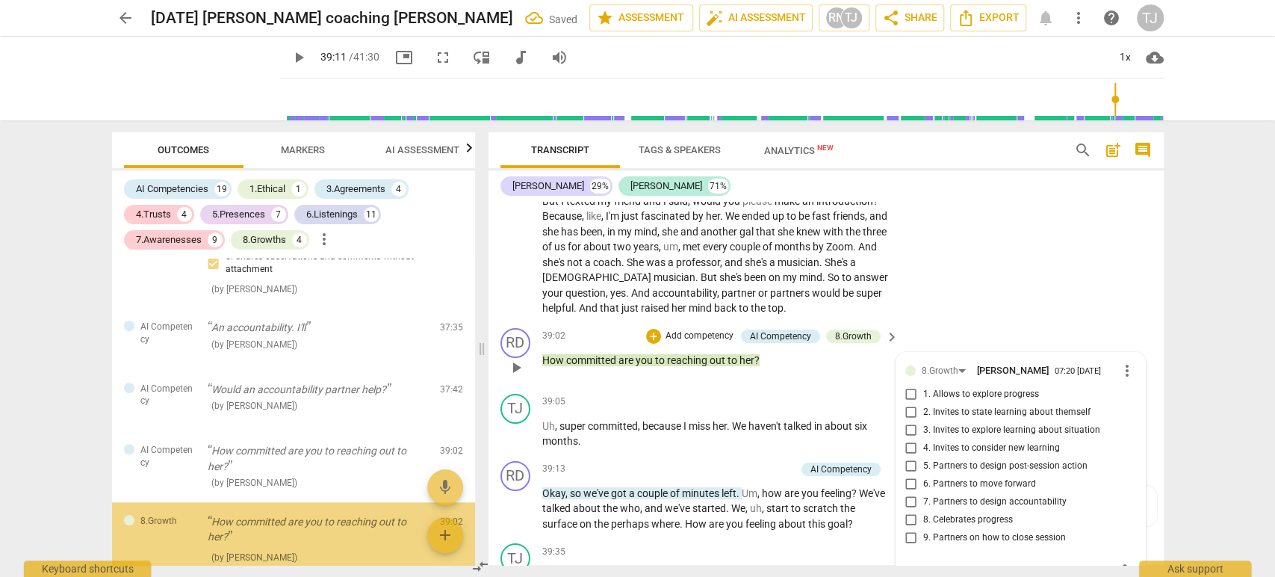
scroll to position [9011, 0]
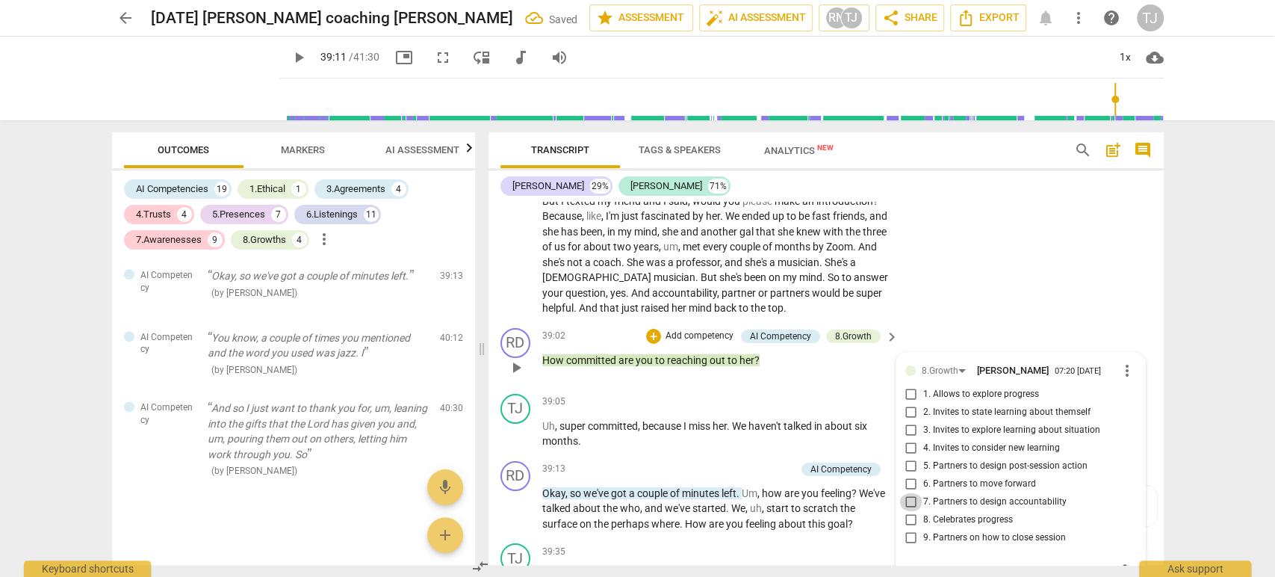
click at [906, 493] on input "7. Partners to design accountability" at bounding box center [911, 502] width 24 height 18
checkbox input "true"
click at [988, 322] on div "RD play_arrow pause 39:02 + Add competency AI Competency 8.Growth keyboard_arro…" at bounding box center [825, 355] width 675 height 66
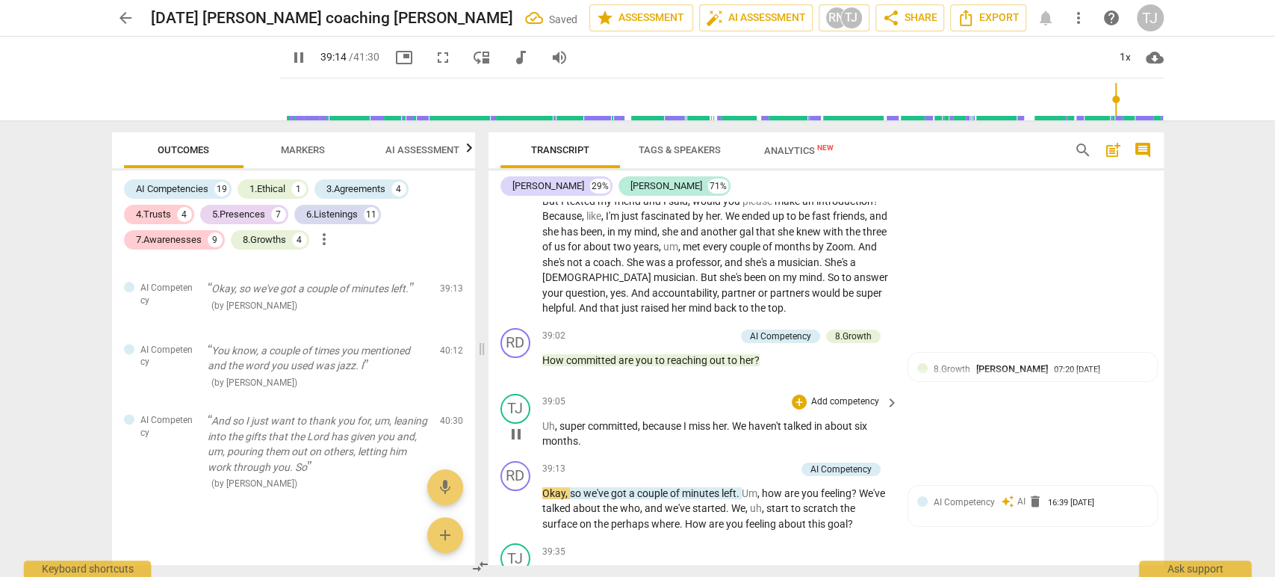
click at [936, 412] on div "TJ play_arrow pause 39:05 + Add competency keyboard_arrow_right Uh , super comm…" at bounding box center [825, 421] width 675 height 67
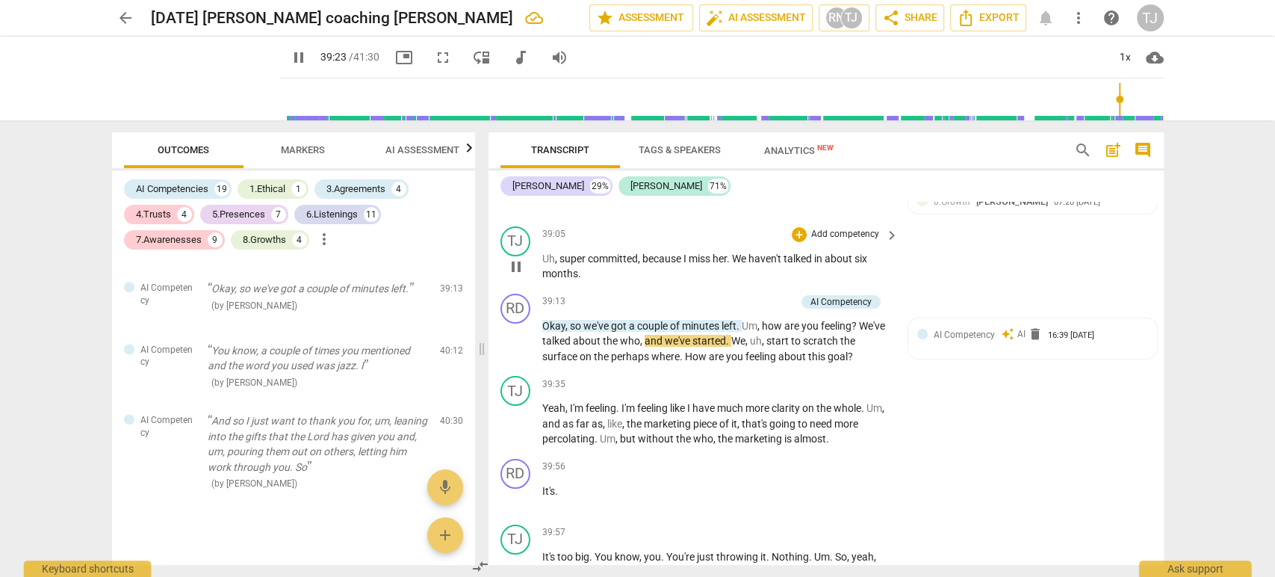
scroll to position [7726, 0]
click at [861, 403] on span "whole" at bounding box center [848, 409] width 28 height 12
type input "2383"
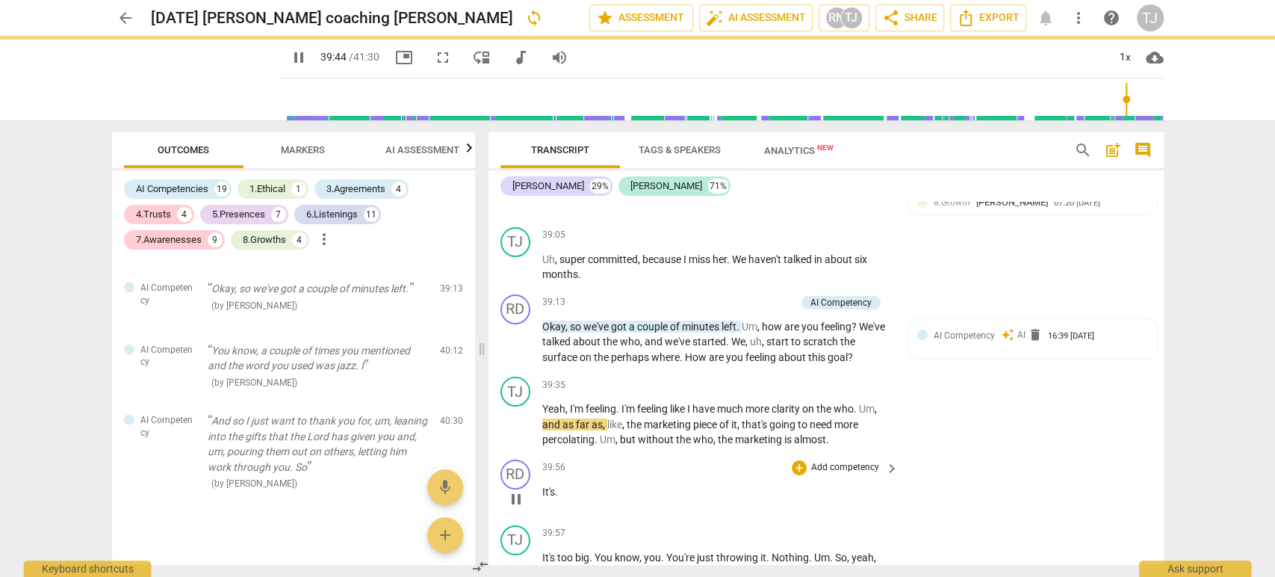
click at [910, 453] on div "RD play_arrow pause 39:56 + Add competency keyboard_arrow_right It's ." at bounding box center [825, 486] width 675 height 66
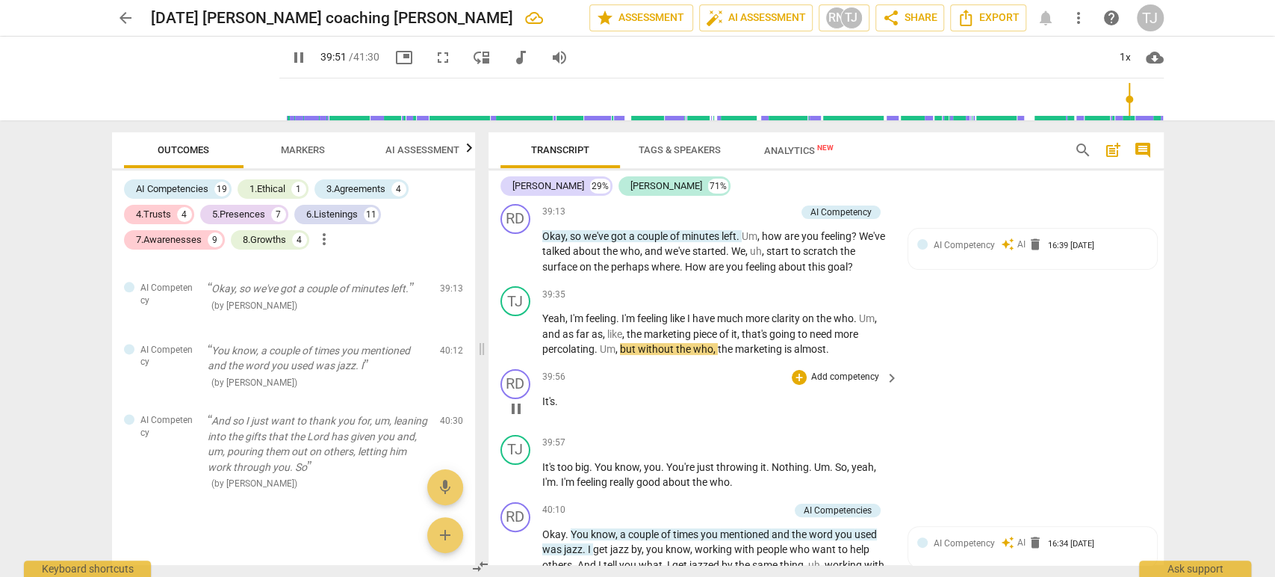
scroll to position [7817, 0]
click at [539, 398] on div "play_arrow pause" at bounding box center [523, 407] width 38 height 19
click at [542, 394] on span "It's" at bounding box center [548, 400] width 13 height 12
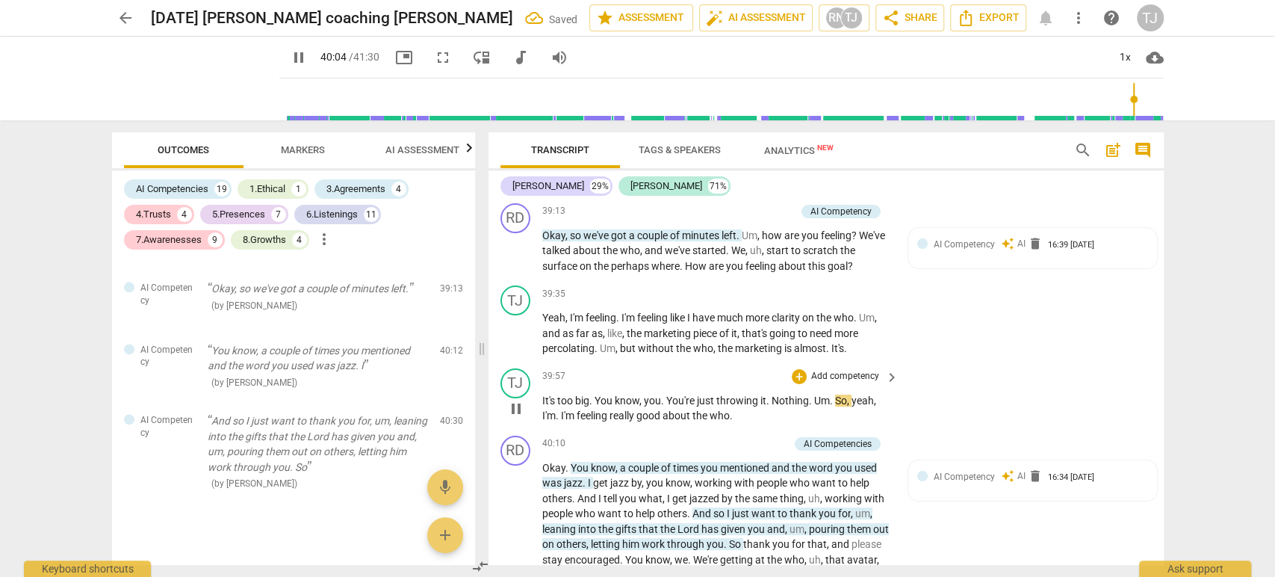
click at [542, 394] on span "It's" at bounding box center [549, 400] width 15 height 12
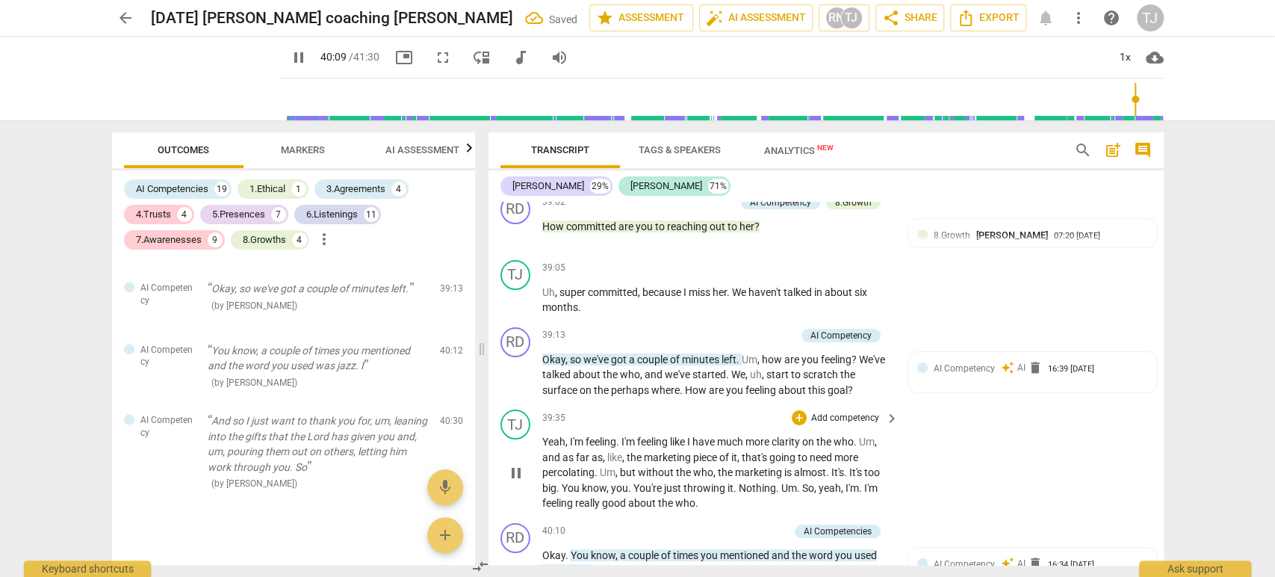
scroll to position [7693, 0]
type input "2411"
click at [707, 329] on div "+" at bounding box center [714, 336] width 15 height 15
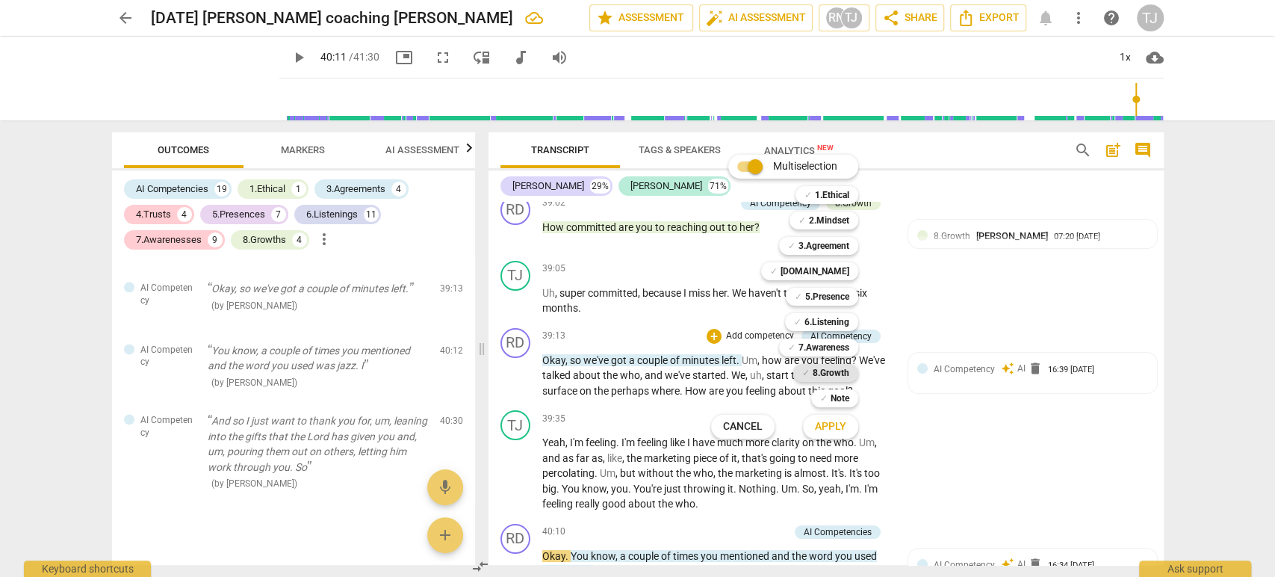
click at [832, 374] on b "8.Growth" at bounding box center [831, 373] width 37 height 18
click at [829, 422] on span "Apply" at bounding box center [830, 426] width 31 height 15
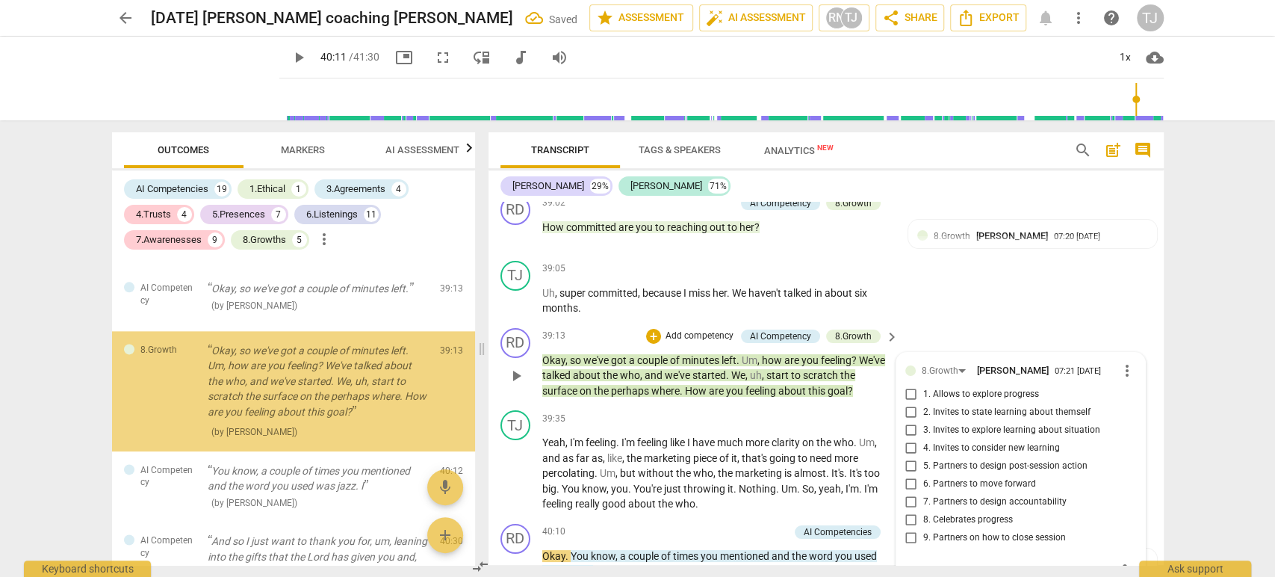
scroll to position [9190, 0]
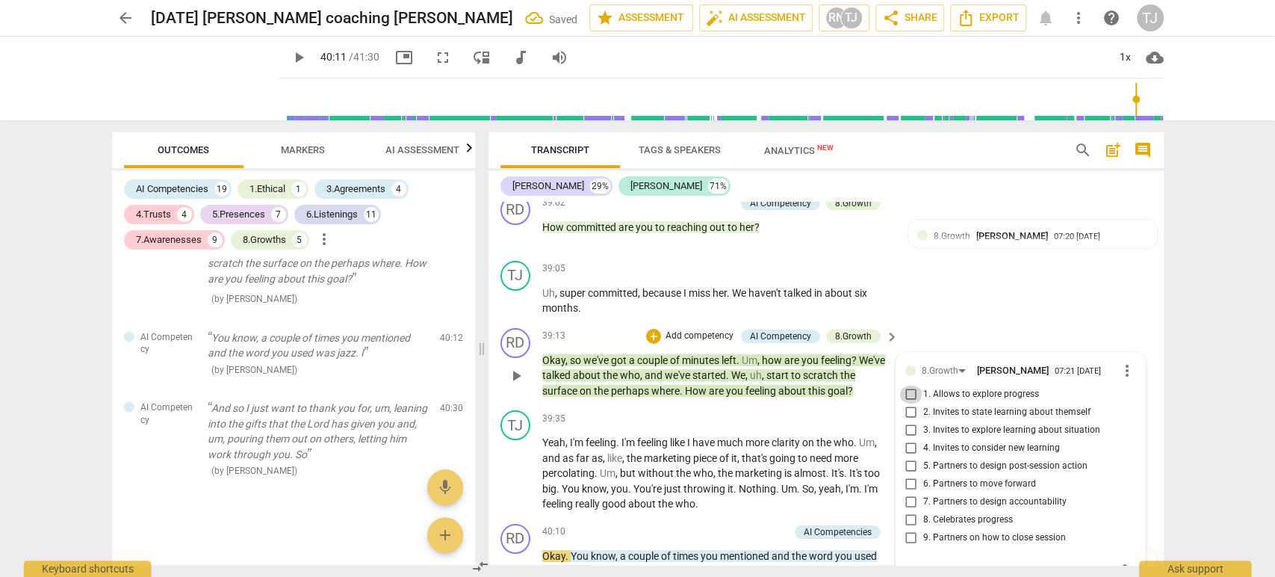
click at [910, 385] on input "1. Allows to explore progress" at bounding box center [911, 394] width 24 height 18
checkbox input "true"
click at [968, 322] on div "RD play_arrow pause 39:13 + Add competency AI Competency 8.Growth keyboard_arro…" at bounding box center [825, 363] width 675 height 83
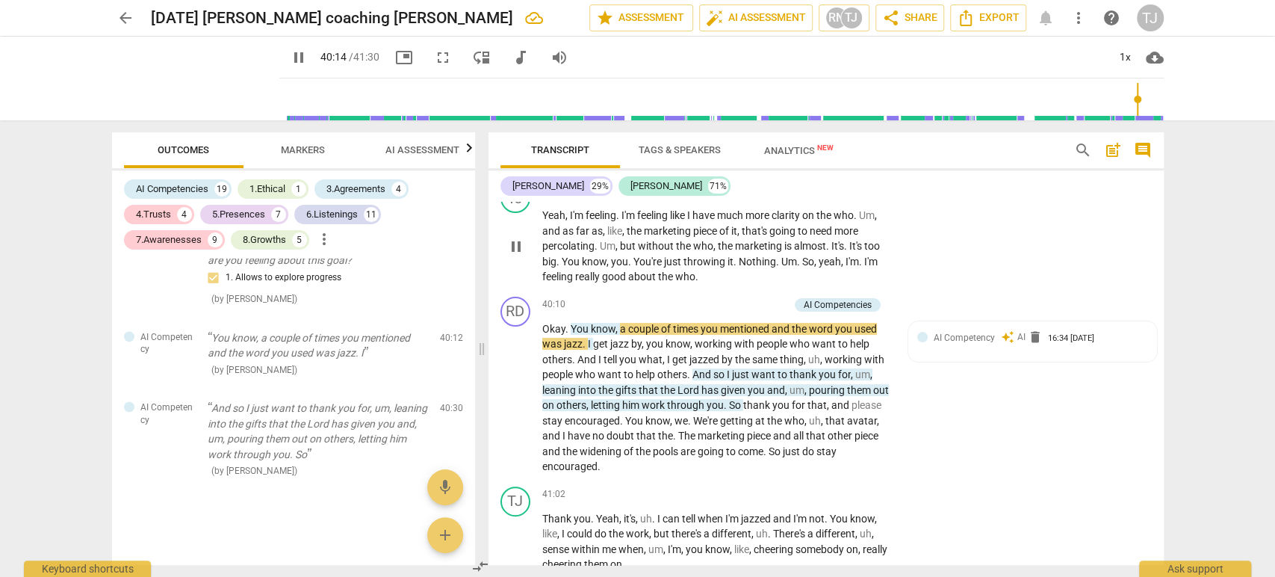
scroll to position [7921, 0]
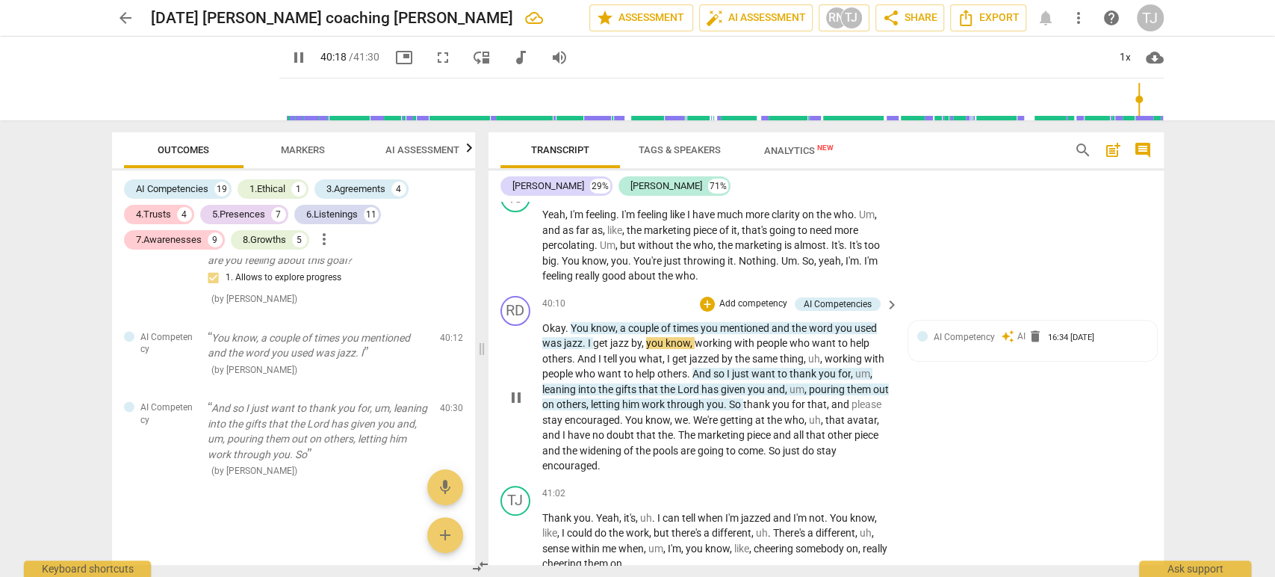
click at [583, 337] on span "." at bounding box center [585, 343] width 5 height 12
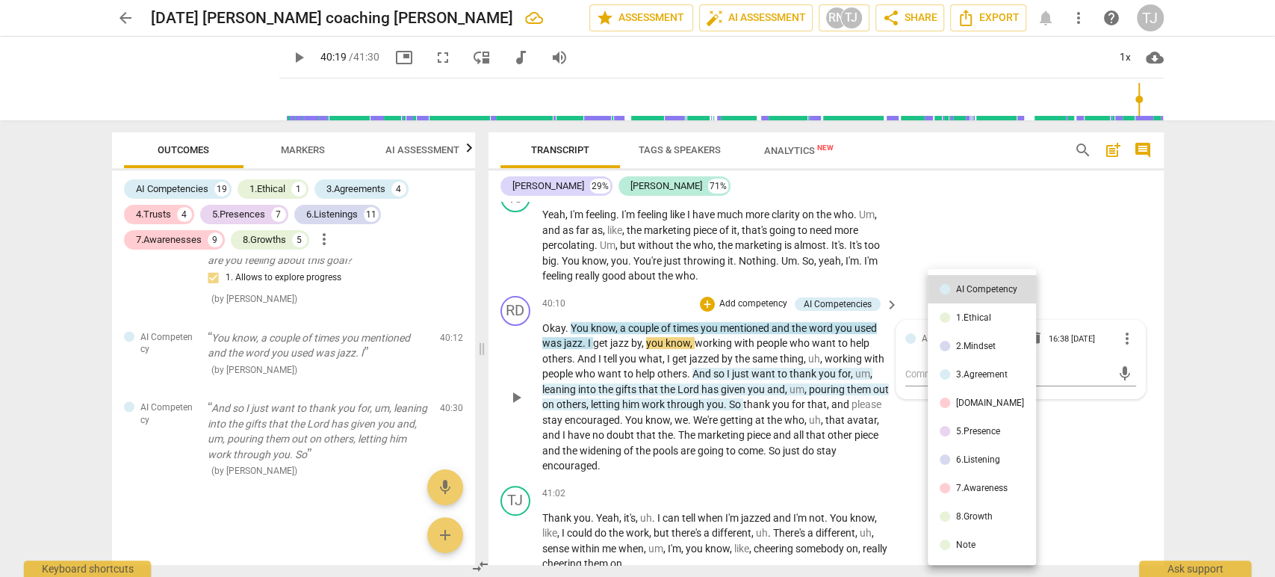
click at [577, 302] on div at bounding box center [637, 288] width 1275 height 577
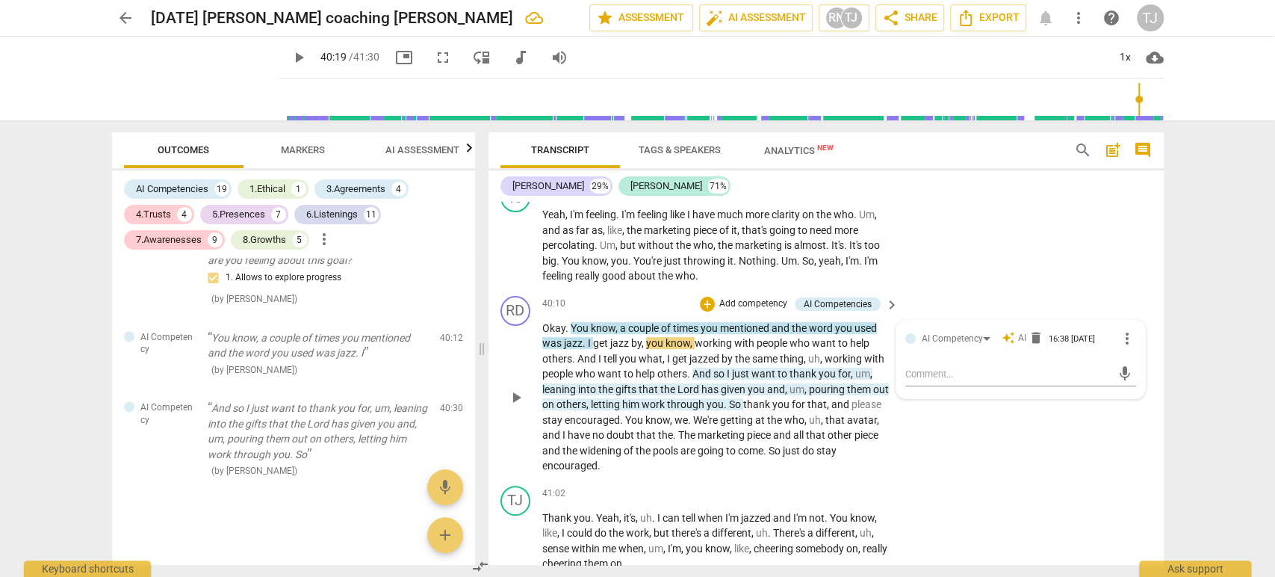
click at [577, 337] on span "jazz" at bounding box center [573, 343] width 19 height 12
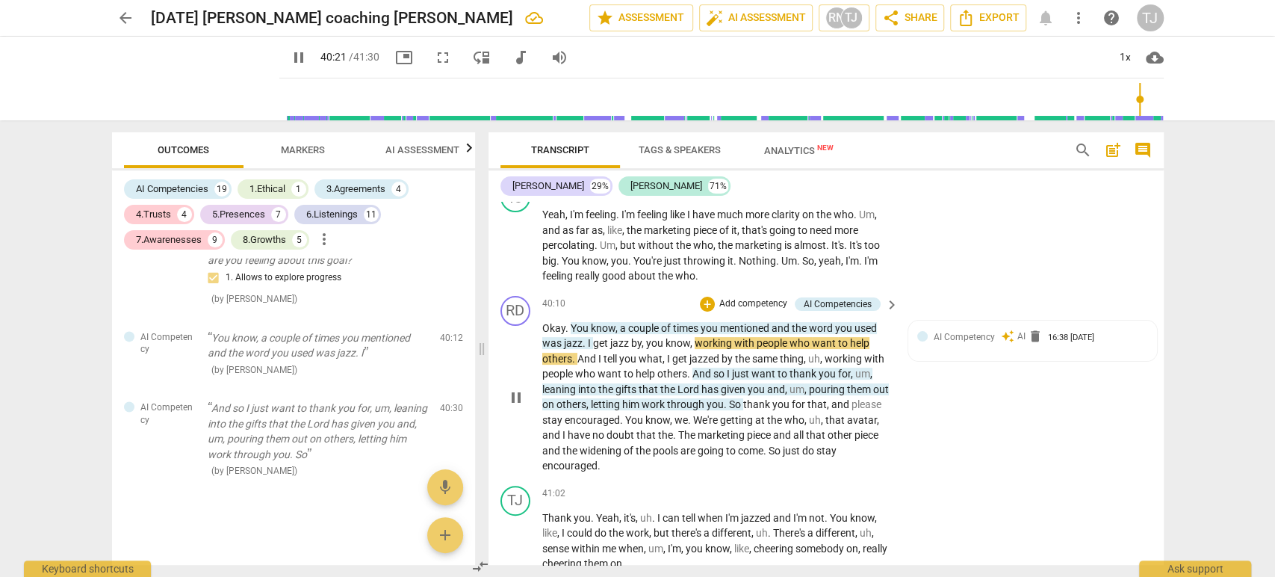
type input "2422"
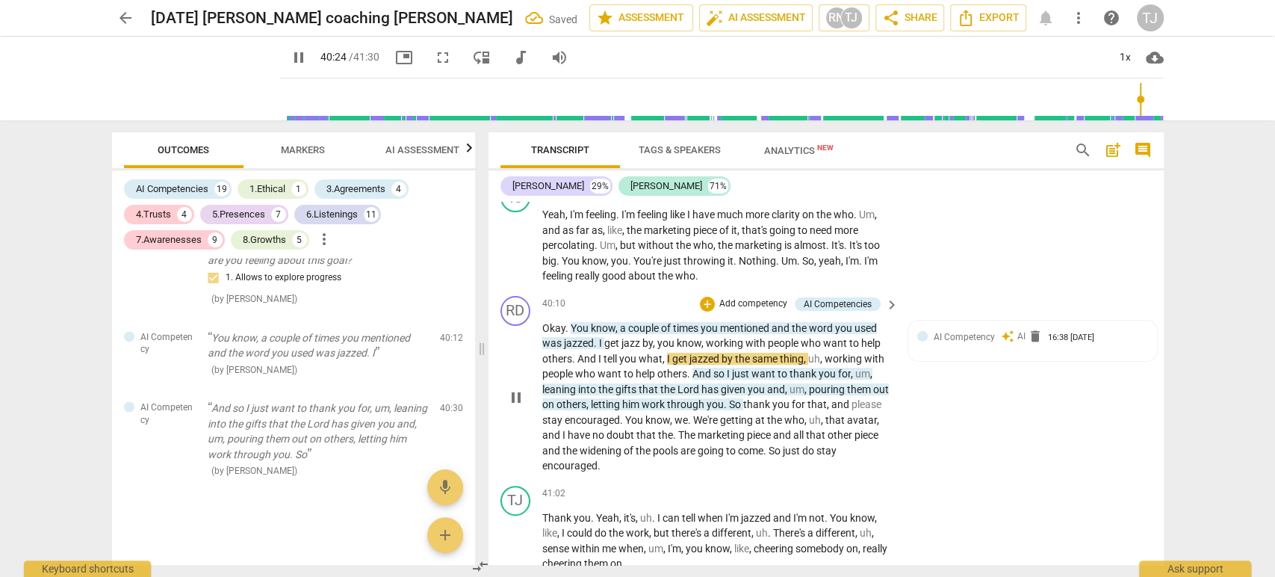
click at [639, 337] on span "jazz" at bounding box center [631, 343] width 21 height 12
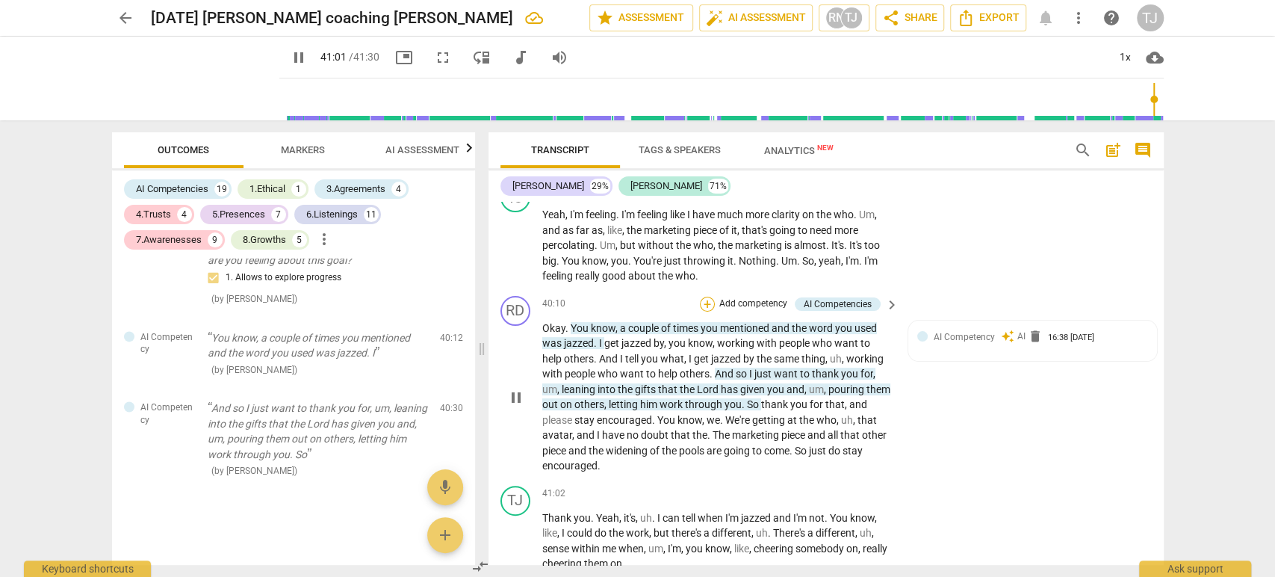
click at [700, 297] on div "+" at bounding box center [707, 304] width 15 height 15
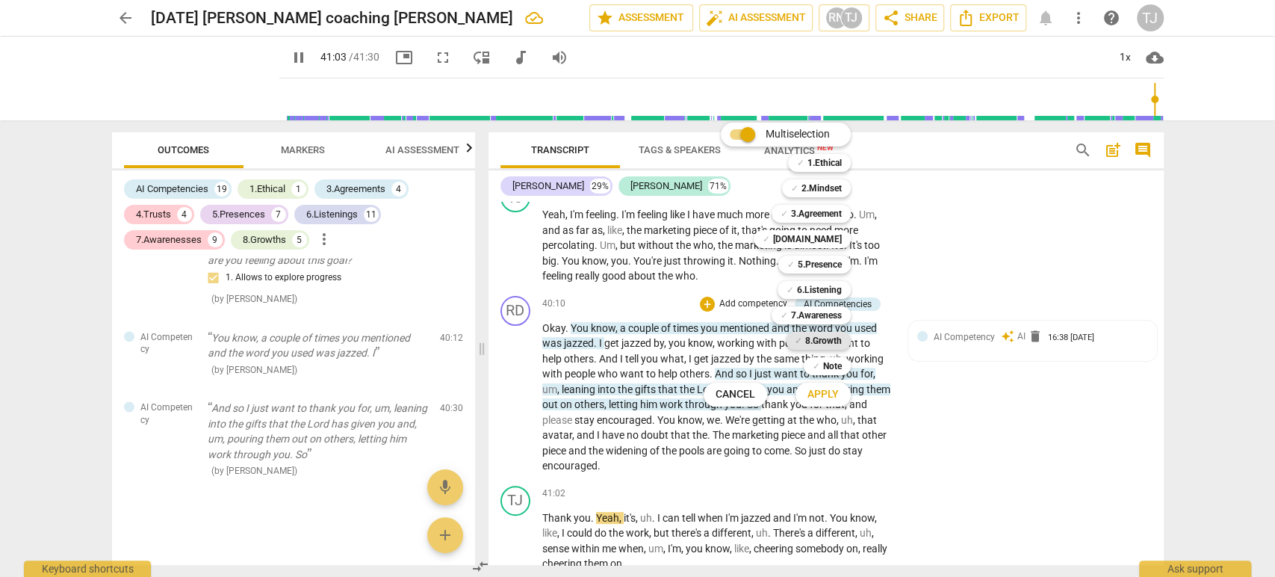
click at [823, 341] on b "8.Growth" at bounding box center [823, 341] width 37 height 18
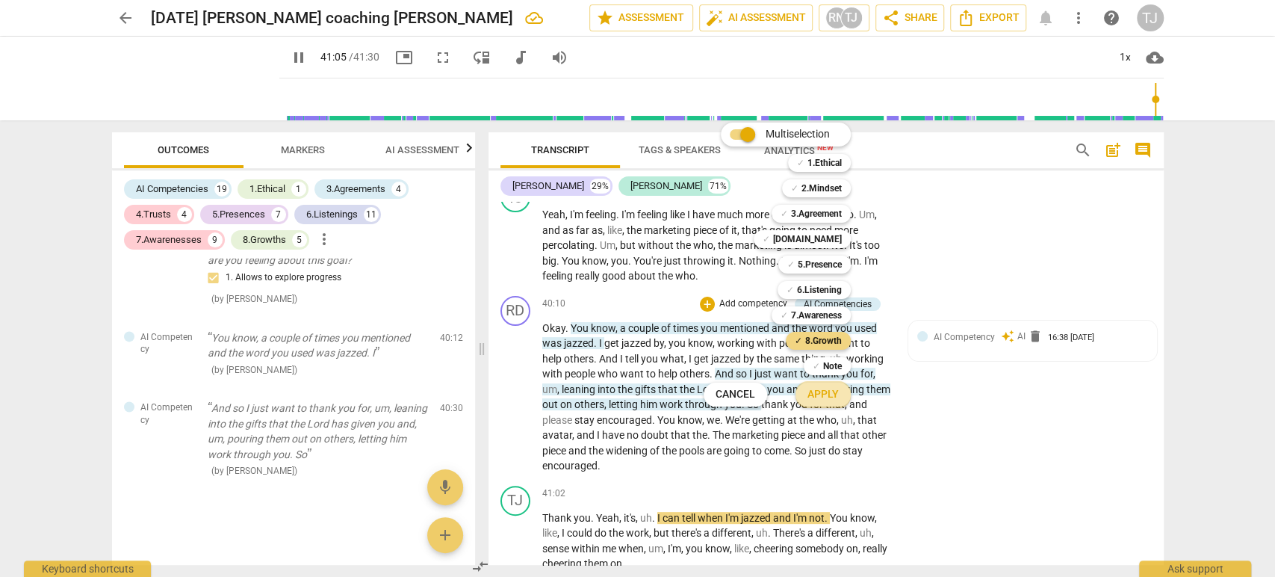
click at [822, 398] on span "Apply" at bounding box center [822, 394] width 31 height 15
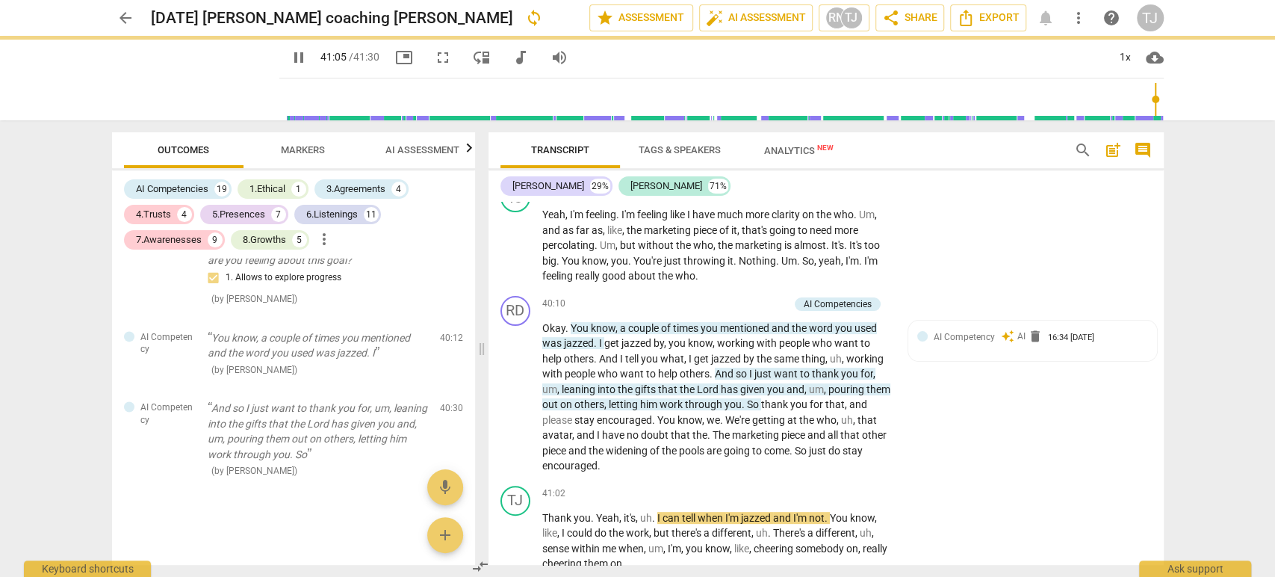
type input "2466"
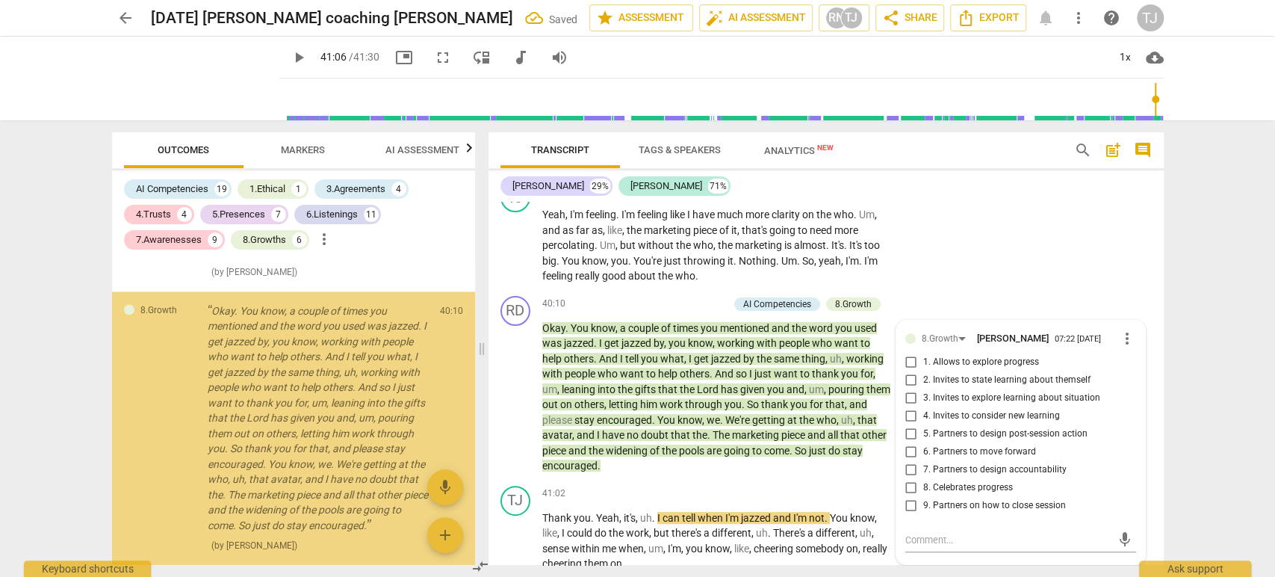
scroll to position [9405, 0]
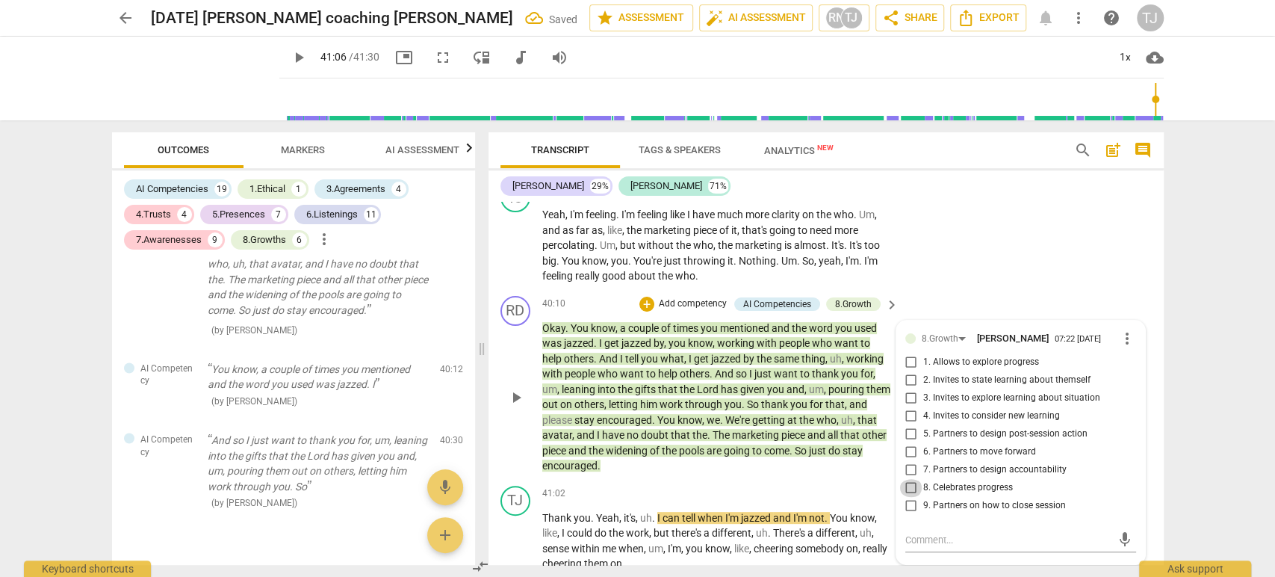
click at [905, 479] on input "8. Celebrates progress" at bounding box center [911, 488] width 24 height 18
checkbox input "true"
click at [846, 480] on div "TJ play_arrow pause 41:02 + Add competency keyboard_arrow_right Thank you . Yea…" at bounding box center [825, 529] width 675 height 98
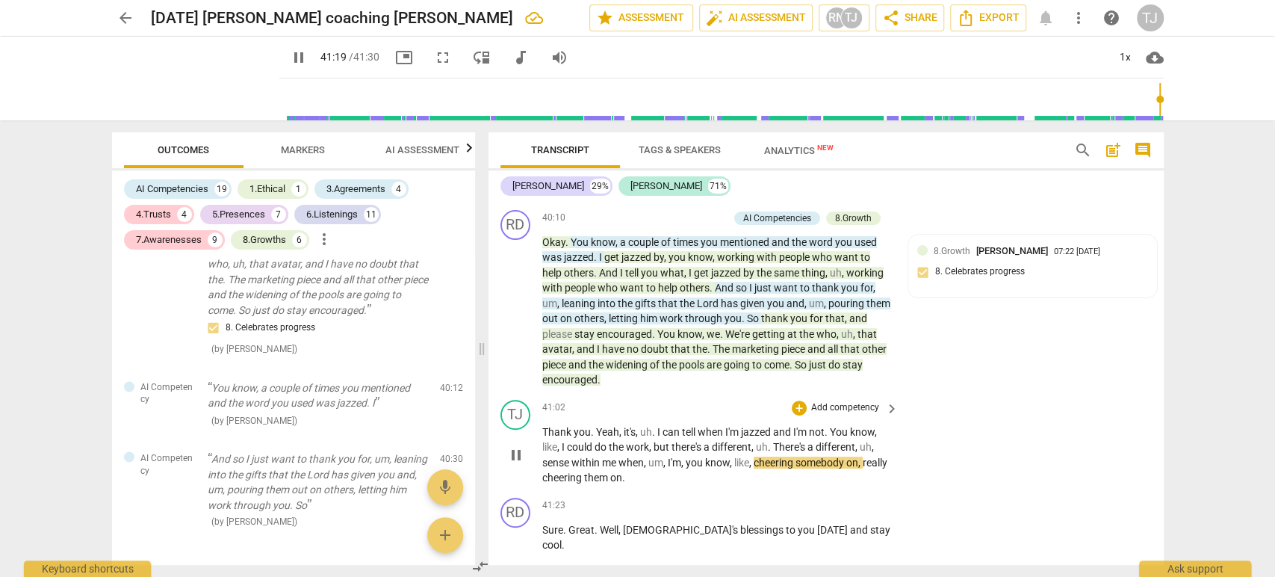
scroll to position [8013, 0]
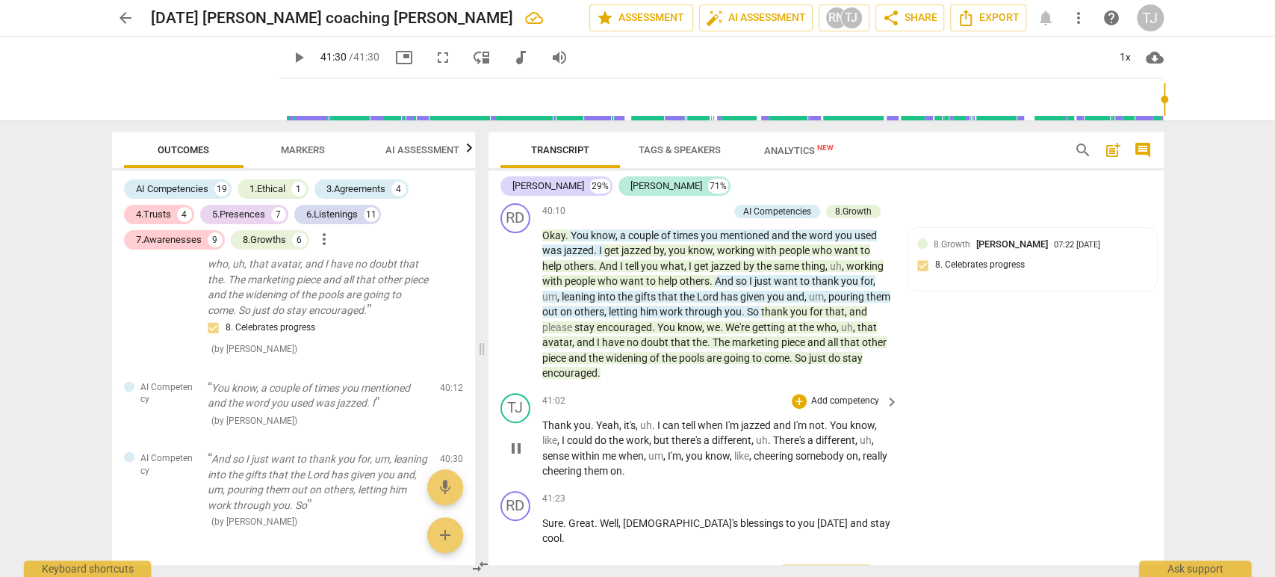
type input "2490"
click at [989, 19] on span "Export" at bounding box center [988, 18] width 63 height 18
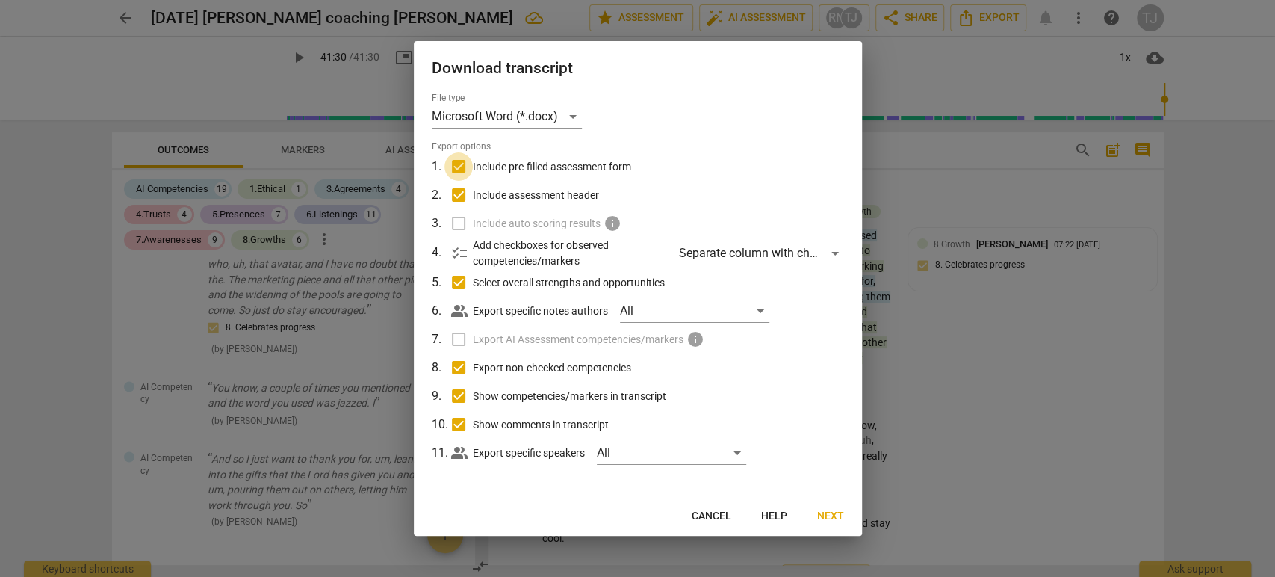
click at [459, 165] on input "Include pre-filled assessment form" at bounding box center [458, 166] width 28 height 28
checkbox input "false"
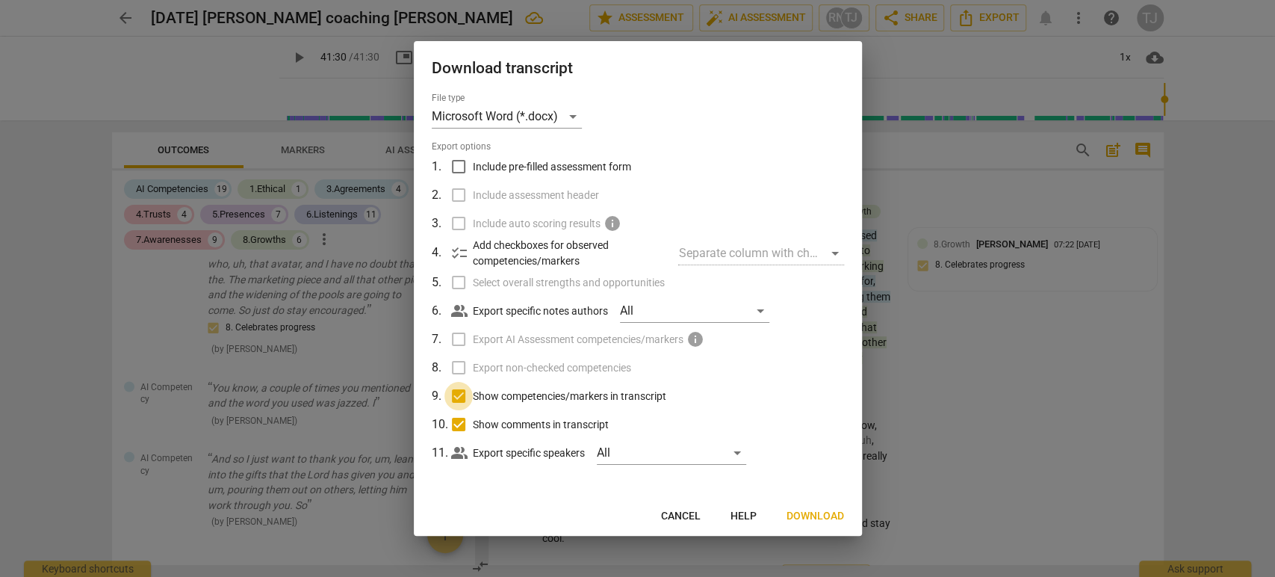
click at [454, 396] on input "Show competencies/markers in transcript" at bounding box center [458, 396] width 28 height 28
checkbox input "false"
click at [454, 419] on input "Show comments in transcript" at bounding box center [458, 424] width 28 height 28
checkbox input "false"
click at [831, 521] on span "Download" at bounding box center [816, 516] width 58 height 15
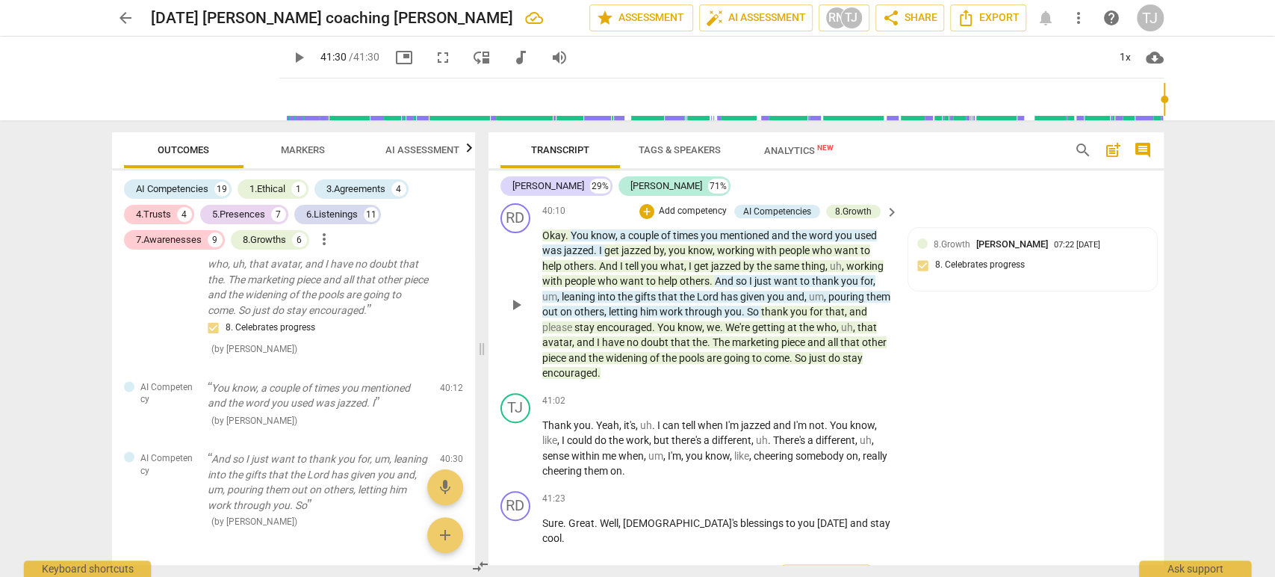
click at [1054, 264] on div "RD play_arrow pause 40:10 + Add competency AI Competencies 8.Growth keyboard_ar…" at bounding box center [825, 292] width 675 height 190
